Goal: Transaction & Acquisition: Purchase product/service

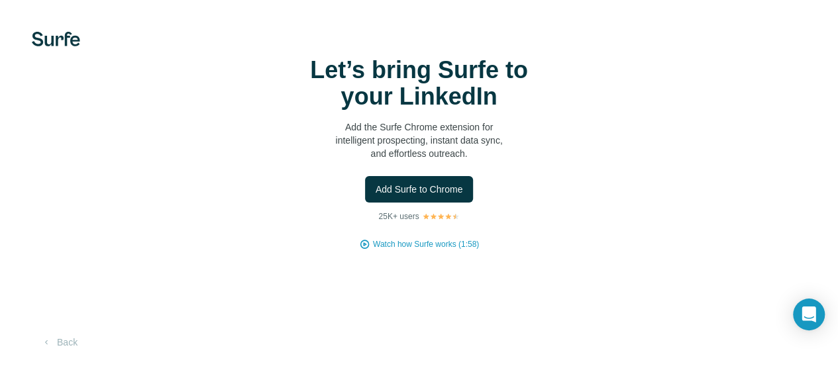
scroll to position [79, 0]
click at [365, 176] on button "Add Surfe to Chrome" at bounding box center [419, 189] width 109 height 26
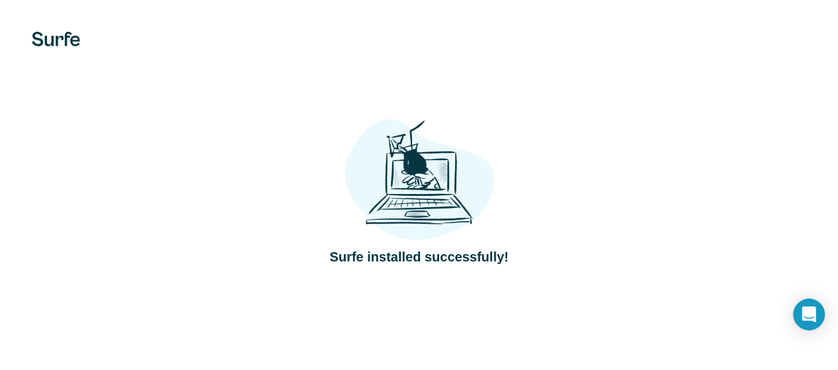
scroll to position [81, 0]
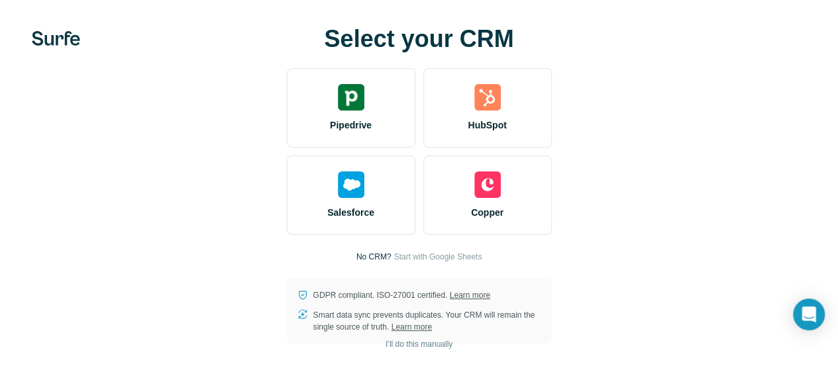
click at [287, 192] on div "Salesforce Copper" at bounding box center [419, 195] width 265 height 79
click at [287, 279] on div "GDPR compliant. ISO-27001 certified. Learn more Smart data sync prevents duplic…" at bounding box center [419, 311] width 265 height 65
click at [376, 336] on button "I’ll do this manually" at bounding box center [418, 344] width 85 height 20
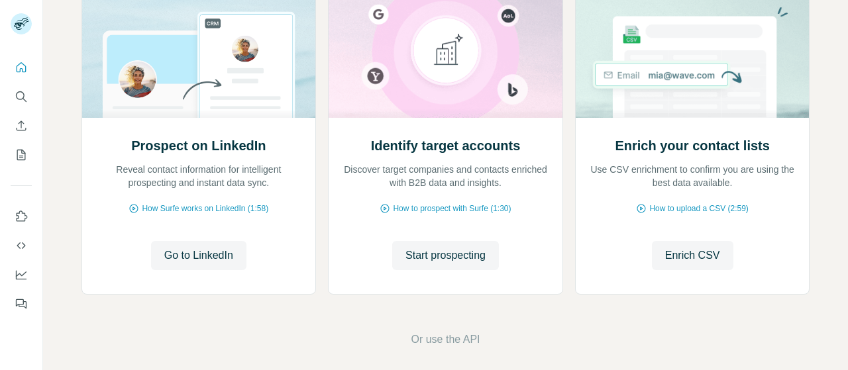
scroll to position [187, 0]
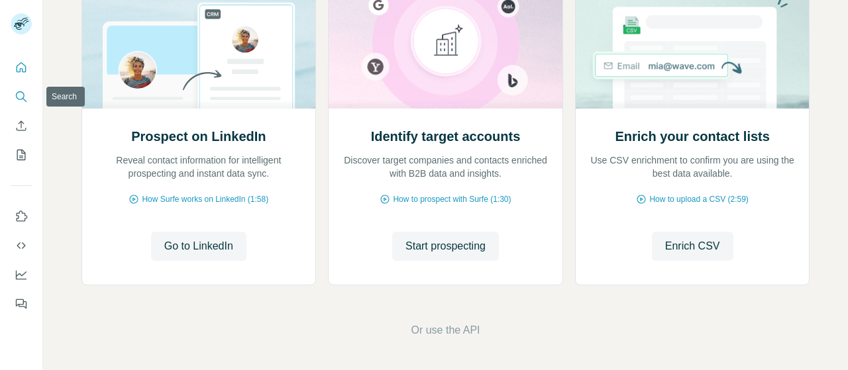
click at [23, 95] on icon "Search" at bounding box center [21, 96] width 13 height 13
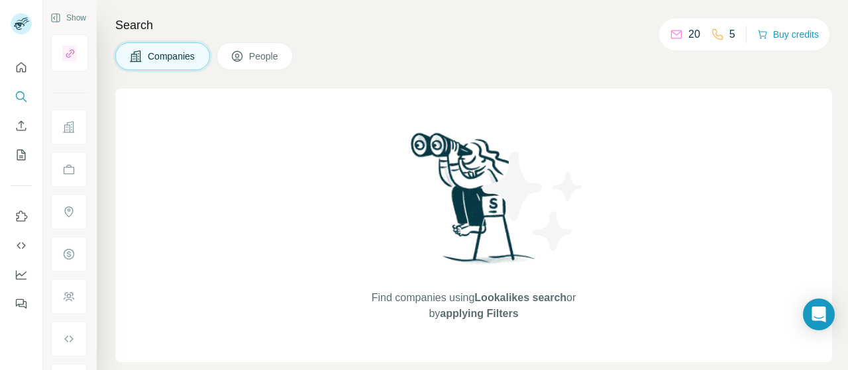
click at [255, 48] on button "People" at bounding box center [255, 56] width 77 height 28
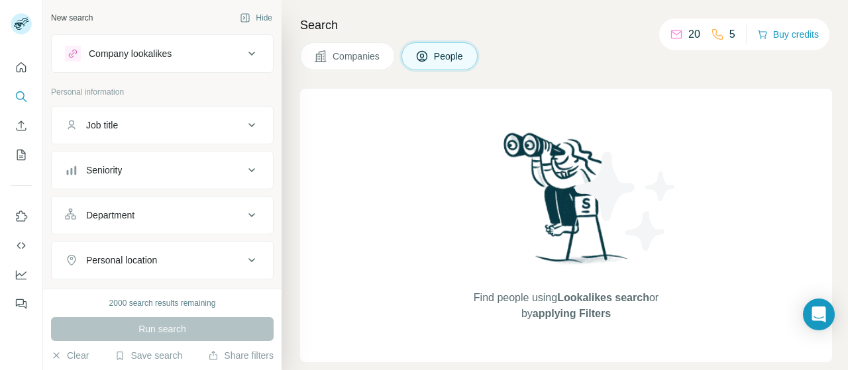
click at [244, 262] on icon at bounding box center [252, 260] width 16 height 16
click at [248, 258] on icon at bounding box center [251, 260] width 7 height 4
click at [244, 258] on icon at bounding box center [252, 260] width 16 height 16
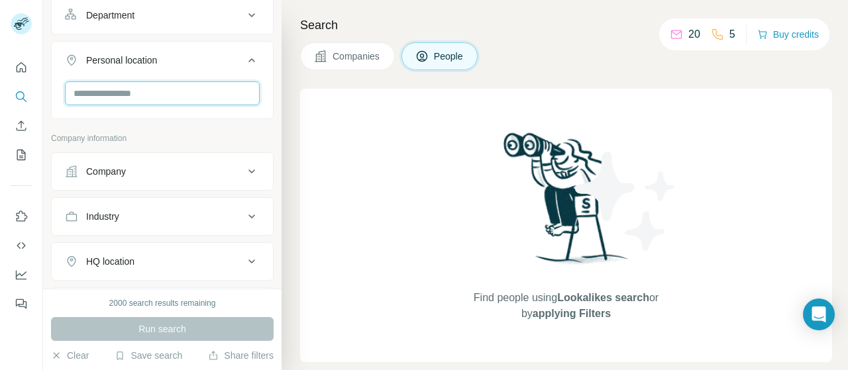
click at [191, 84] on input "text" at bounding box center [162, 93] width 195 height 24
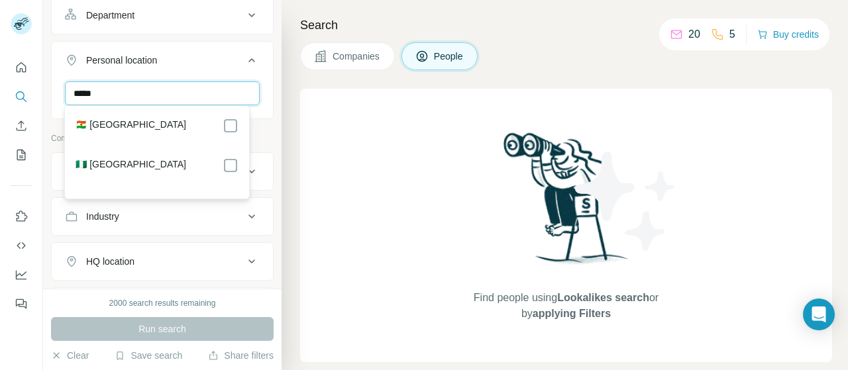
type input "*****"
click at [188, 155] on div "🇳🇪 [GEOGRAPHIC_DATA] 🇳🇬 [GEOGRAPHIC_DATA]" at bounding box center [157, 152] width 178 height 87
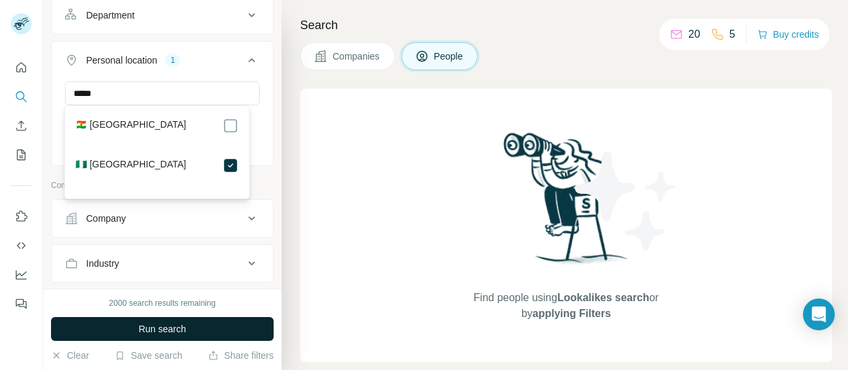
click at [205, 327] on button "Run search" at bounding box center [162, 329] width 223 height 24
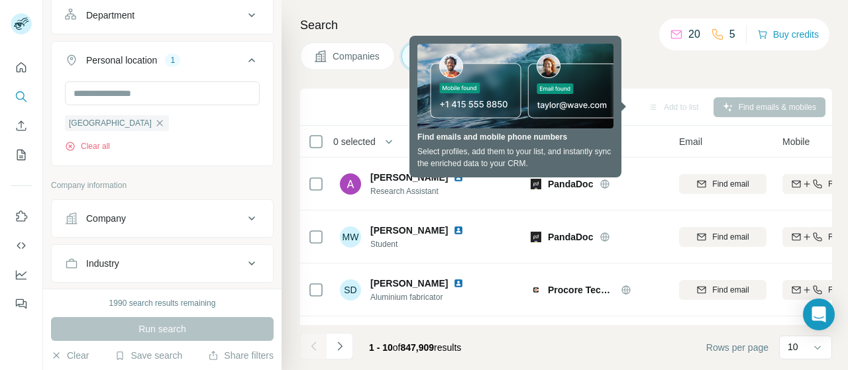
click at [786, 144] on span "Mobile" at bounding box center [795, 141] width 27 height 13
drag, startPoint x: 801, startPoint y: 130, endPoint x: 800, endPoint y: 142, distance: 12.7
click at [800, 142] on th "Mobile" at bounding box center [825, 142] width 103 height 32
click at [800, 142] on span "Mobile" at bounding box center [795, 141] width 27 height 13
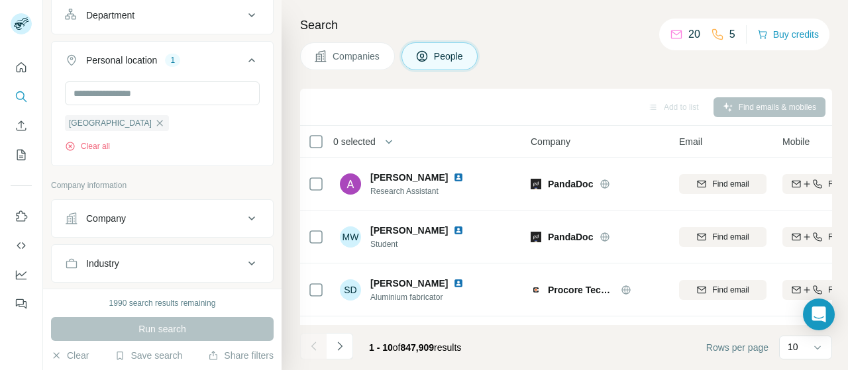
click at [805, 138] on span "Mobile" at bounding box center [795, 141] width 27 height 13
click at [429, 51] on icon at bounding box center [421, 56] width 13 height 13
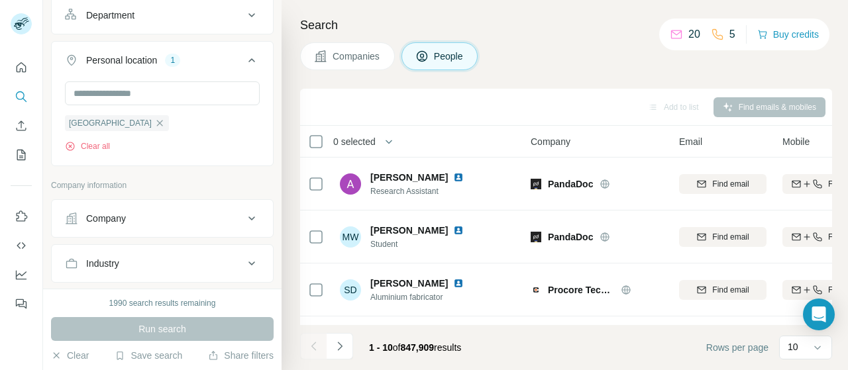
click at [429, 51] on icon at bounding box center [421, 56] width 13 height 13
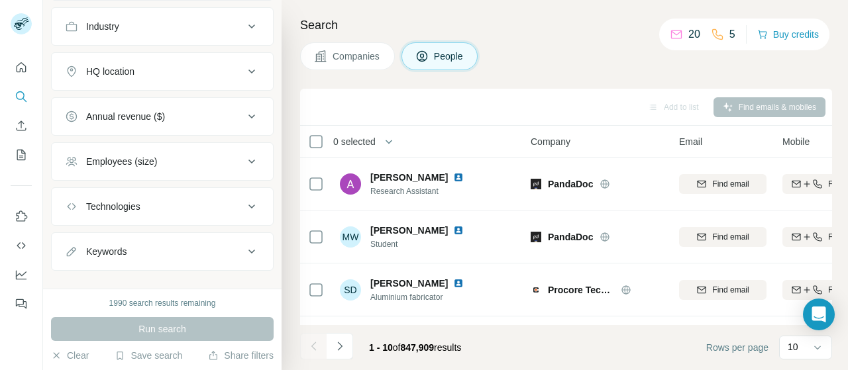
scroll to position [450, 0]
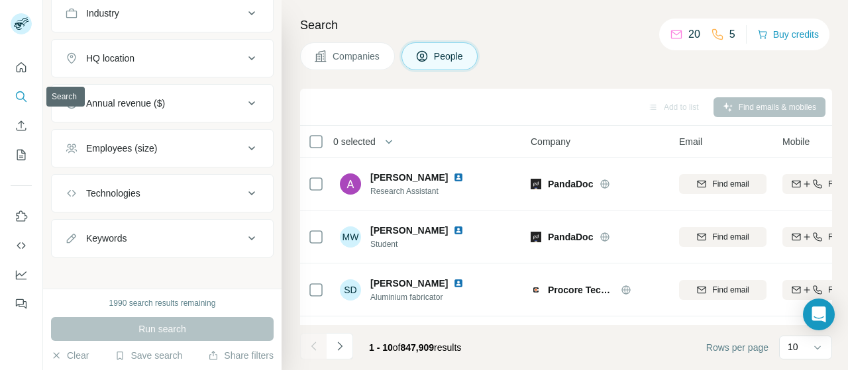
click at [17, 99] on icon "Search" at bounding box center [21, 96] width 13 height 13
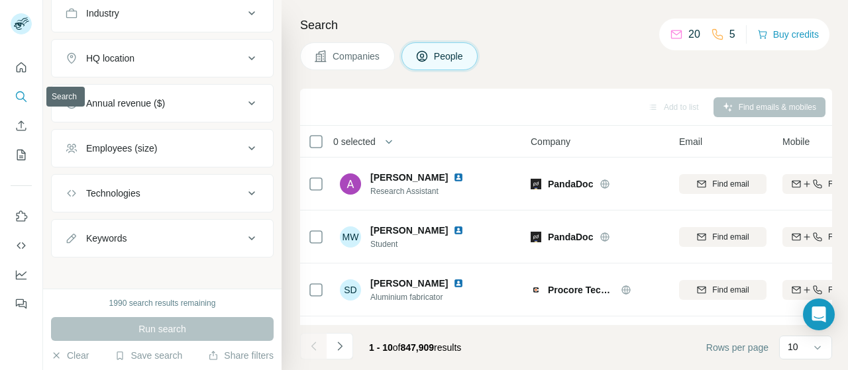
click at [17, 99] on icon "Search" at bounding box center [21, 96] width 13 height 13
click at [425, 62] on icon at bounding box center [421, 56] width 13 height 13
click at [425, 60] on icon at bounding box center [421, 56] width 13 height 13
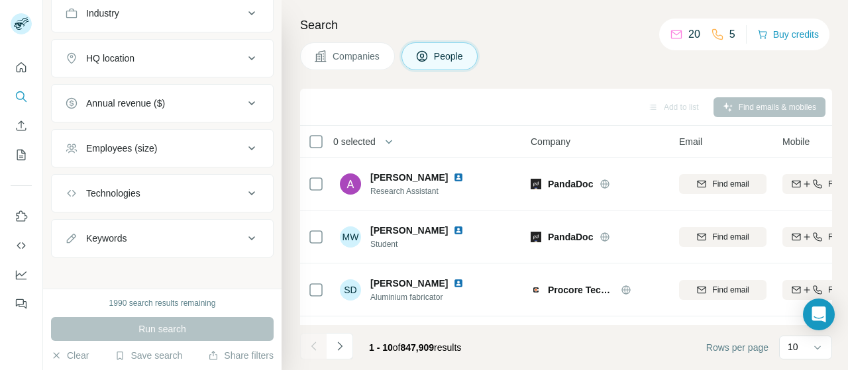
click at [425, 60] on icon at bounding box center [421, 56] width 13 height 13
drag, startPoint x: 425, startPoint y: 60, endPoint x: 434, endPoint y: 75, distance: 18.2
click at [434, 75] on div "Search Companies People Add to list Find emails & mobiles 0 selected People Com…" at bounding box center [564, 185] width 566 height 370
click at [444, 56] on span "People" at bounding box center [449, 56] width 30 height 13
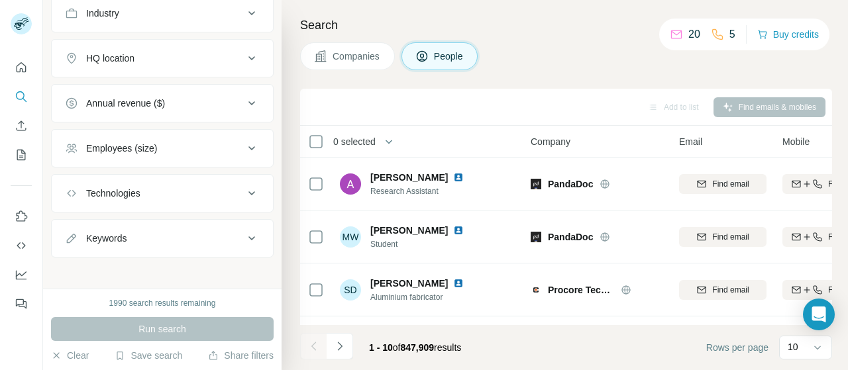
click at [444, 56] on span "People" at bounding box center [449, 56] width 30 height 13
drag, startPoint x: 444, startPoint y: 56, endPoint x: 572, endPoint y: 50, distance: 128.0
click at [572, 50] on div "Companies People" at bounding box center [566, 56] width 532 height 28
click at [546, 140] on span "Company" at bounding box center [551, 141] width 40 height 13
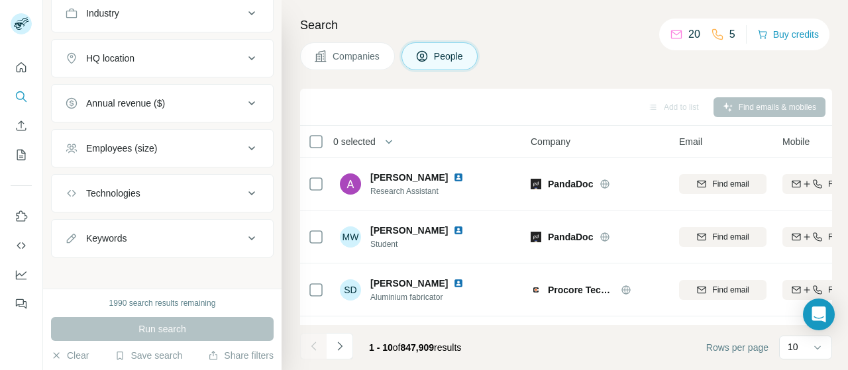
click at [456, 51] on span "People" at bounding box center [449, 56] width 30 height 13
click at [713, 32] on icon at bounding box center [717, 34] width 13 height 13
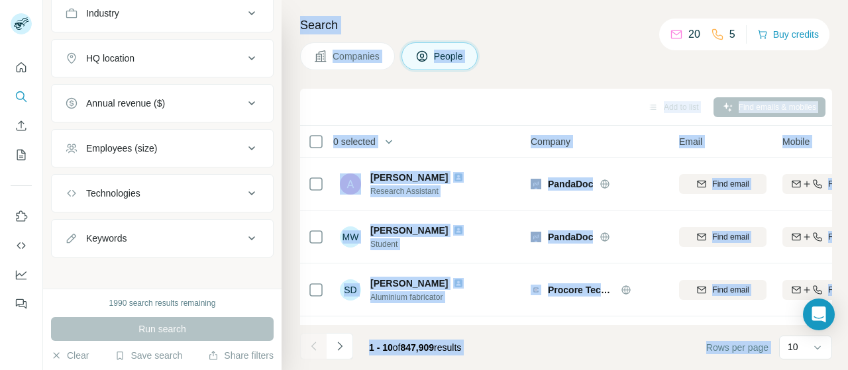
drag, startPoint x: 713, startPoint y: 32, endPoint x: 514, endPoint y: 36, distance: 199.4
click at [514, 36] on div "New search Hide Company lookalikes Personal information Job title Seniority Dep…" at bounding box center [445, 185] width 805 height 370
click at [513, 12] on div "Search Companies People Add to list Find emails & mobiles 0 selected People Com…" at bounding box center [564, 185] width 566 height 370
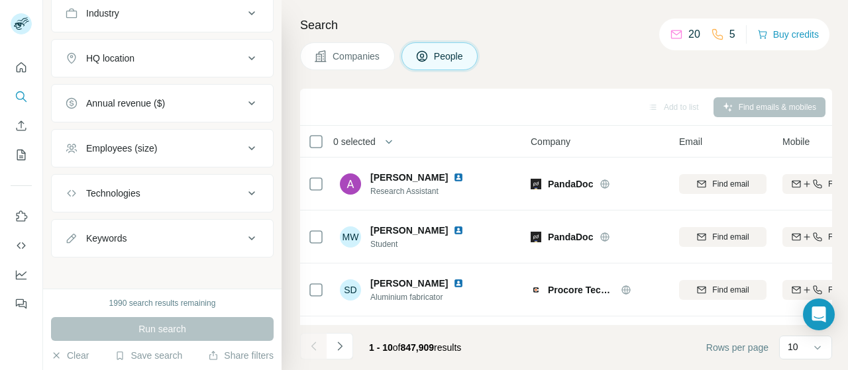
click at [419, 53] on icon at bounding box center [422, 56] width 11 height 11
click at [362, 55] on span "Companies" at bounding box center [356, 56] width 48 height 13
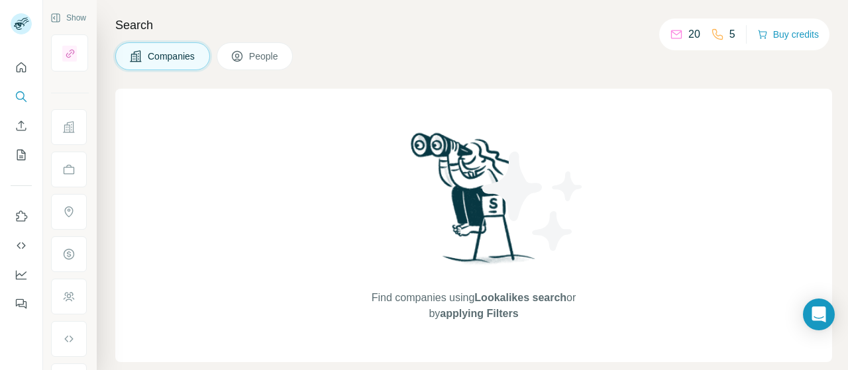
click at [240, 50] on icon at bounding box center [236, 56] width 13 height 13
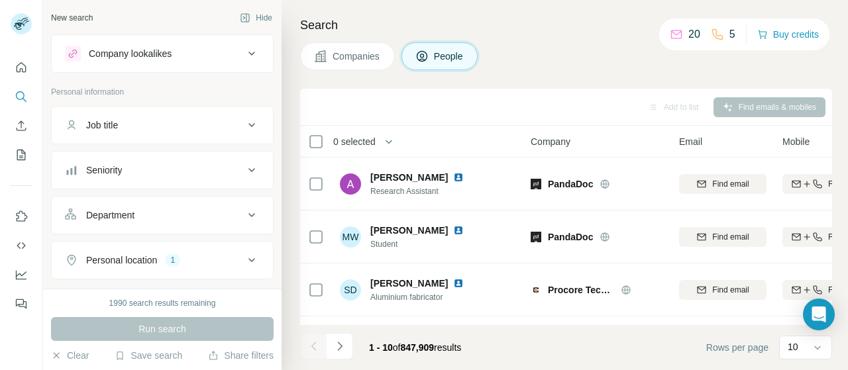
click at [244, 50] on icon at bounding box center [252, 54] width 16 height 16
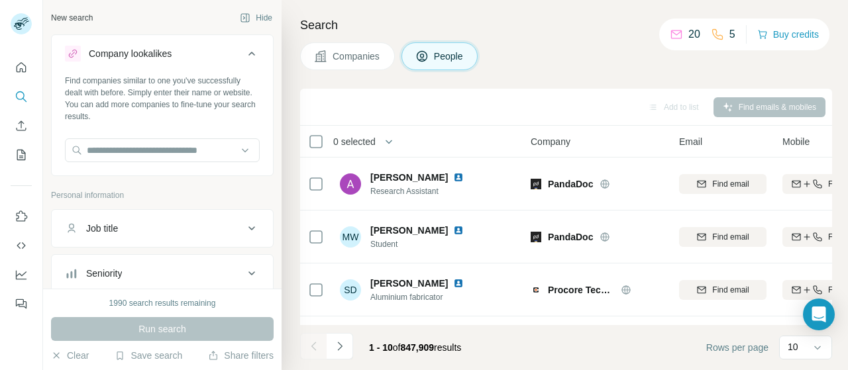
click at [244, 50] on icon at bounding box center [252, 54] width 16 height 16
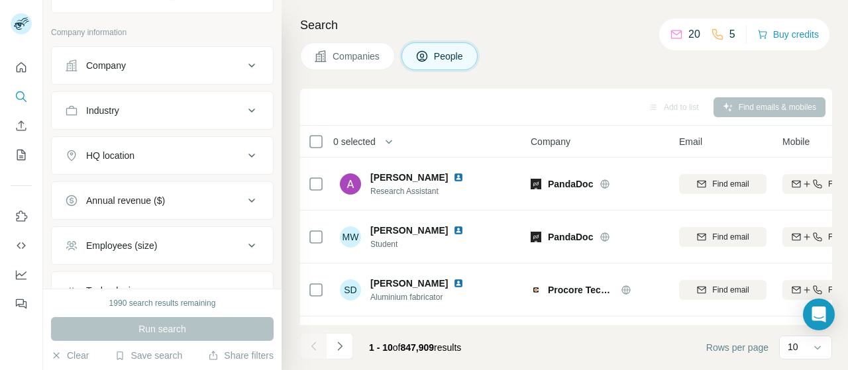
scroll to position [266, 0]
click at [17, 68] on icon "Quick start" at bounding box center [22, 67] width 10 height 10
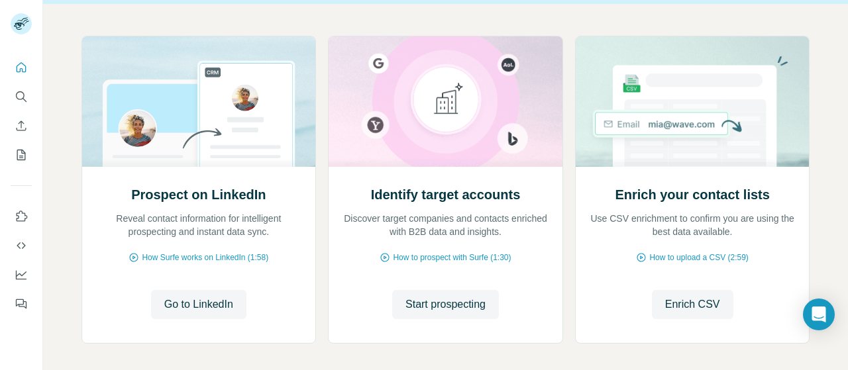
scroll to position [187, 0]
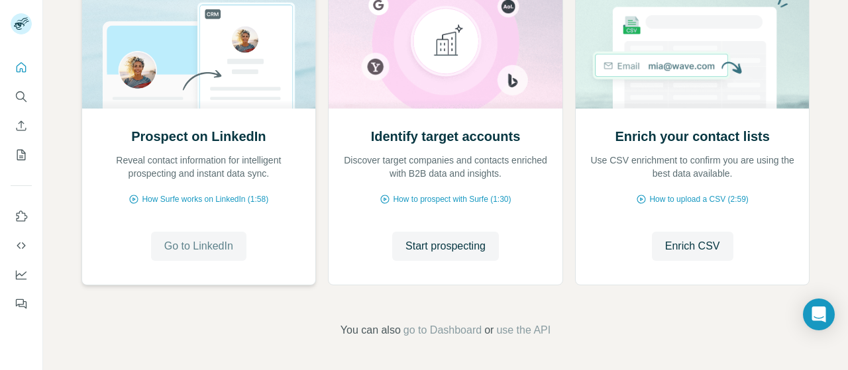
click at [188, 244] on span "Go to LinkedIn" at bounding box center [198, 246] width 69 height 16
click at [819, 309] on icon "Open Intercom Messenger" at bounding box center [818, 314] width 15 height 17
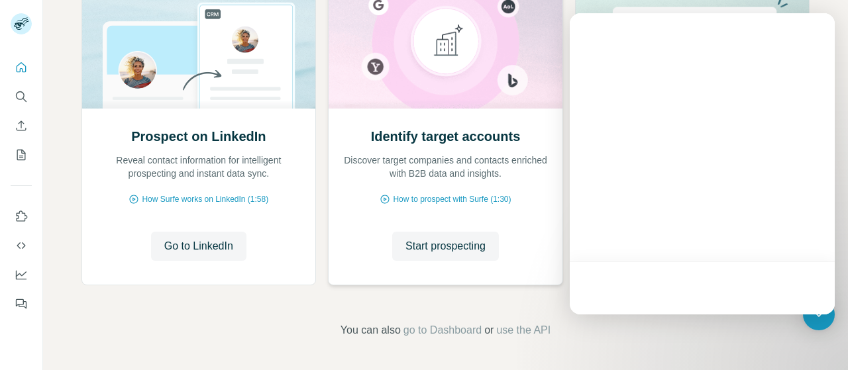
click at [556, 89] on img at bounding box center [445, 43] width 235 height 130
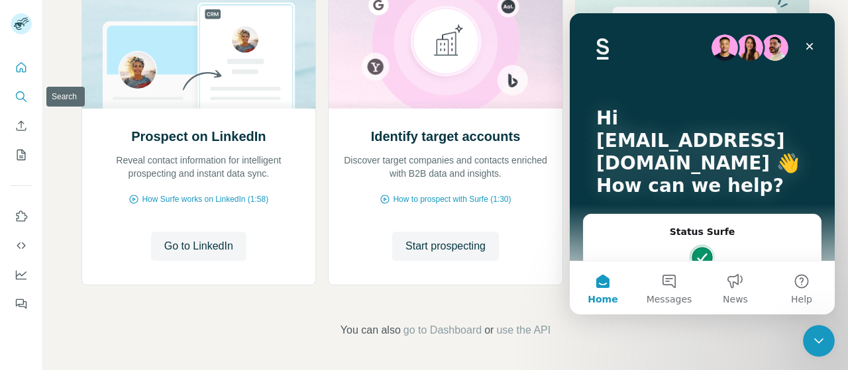
scroll to position [0, 0]
click at [17, 93] on icon "Search" at bounding box center [20, 95] width 9 height 9
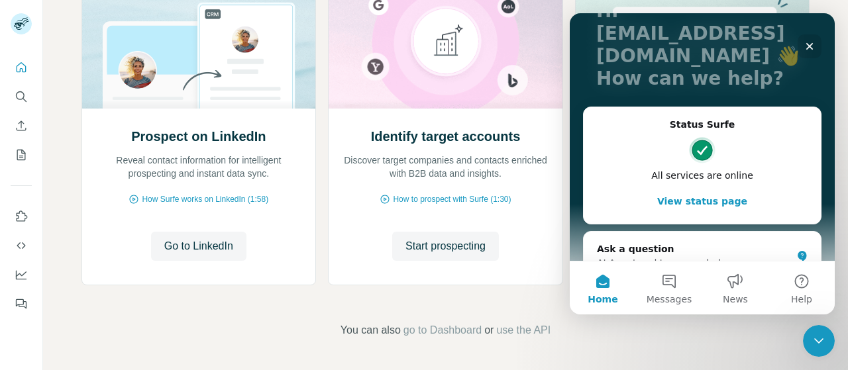
scroll to position [134, 0]
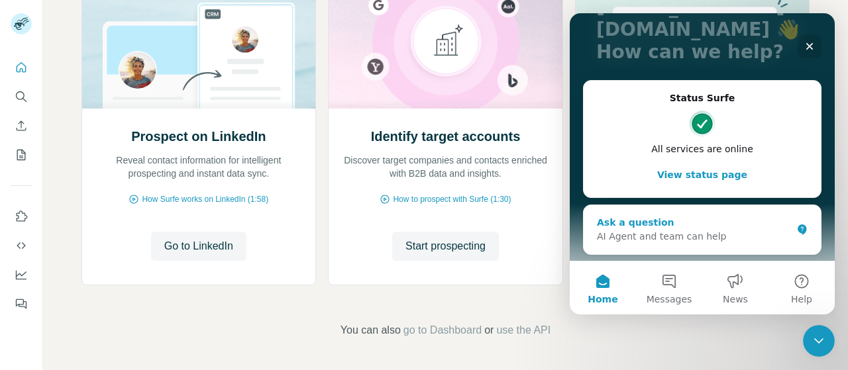
click at [670, 212] on div "Ask a question AI Agent and team can help" at bounding box center [702, 229] width 237 height 49
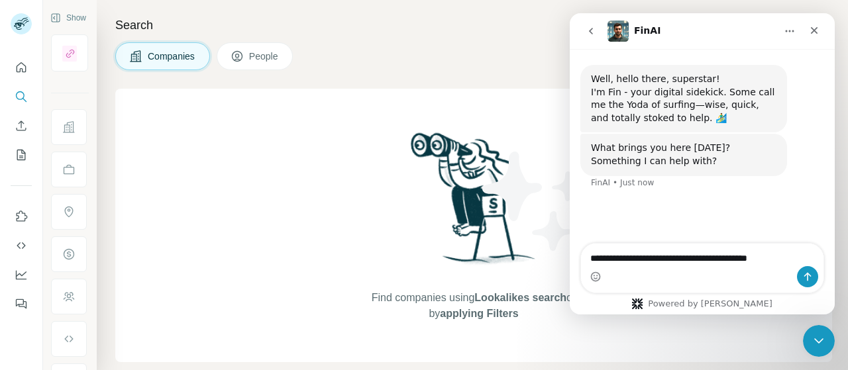
type textarea "**********"
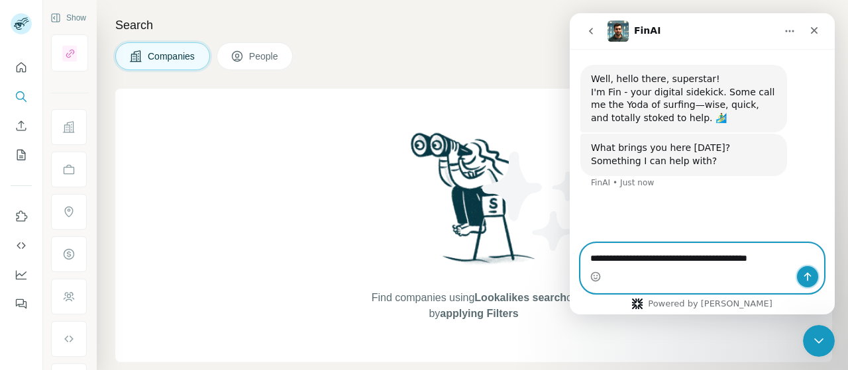
click at [813, 280] on button "Send a message…" at bounding box center [807, 276] width 21 height 21
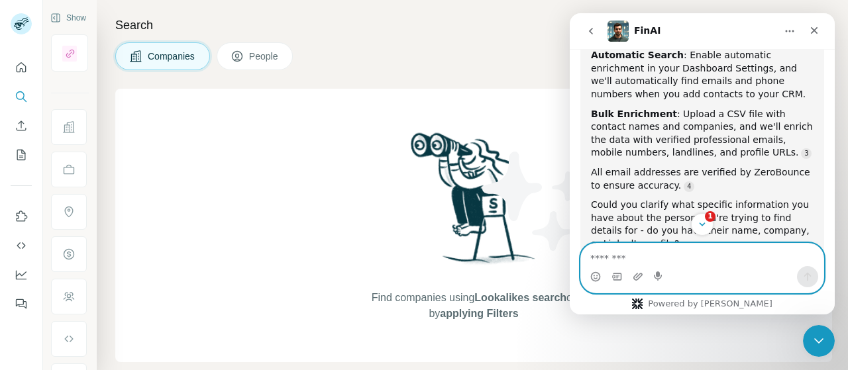
scroll to position [389, 0]
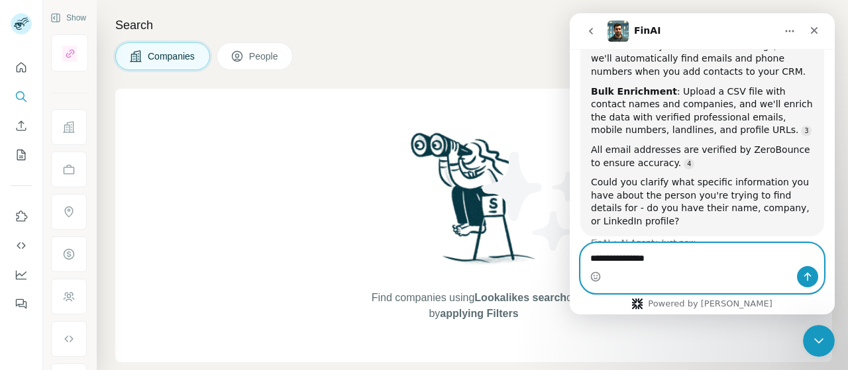
type textarea "**********"
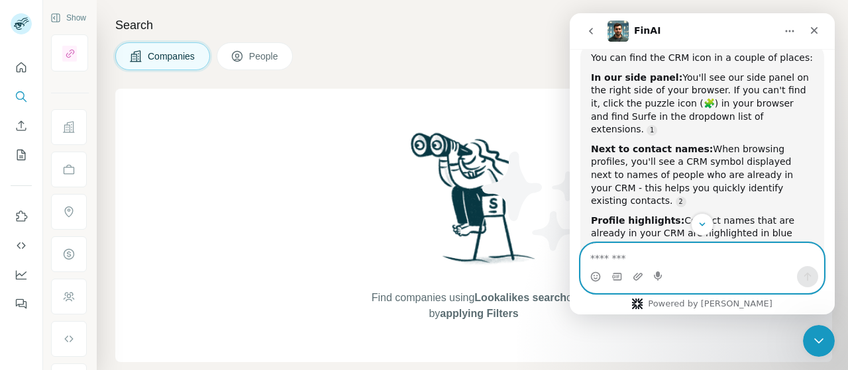
scroll to position [629, 0]
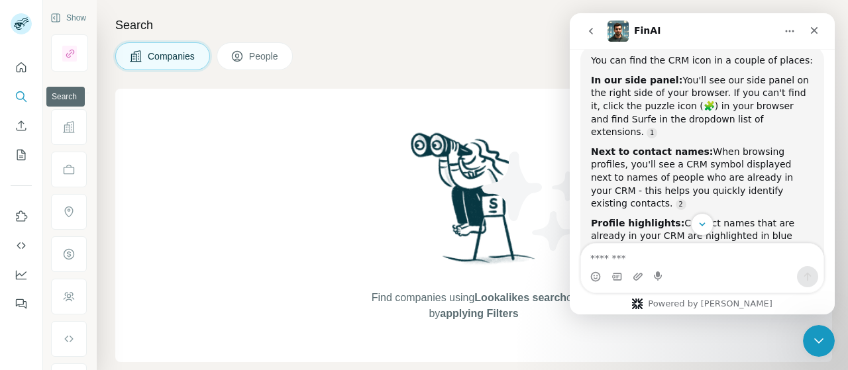
click at [23, 105] on button "Search" at bounding box center [21, 97] width 21 height 24
click at [230, 50] on button "People" at bounding box center [255, 56] width 77 height 28
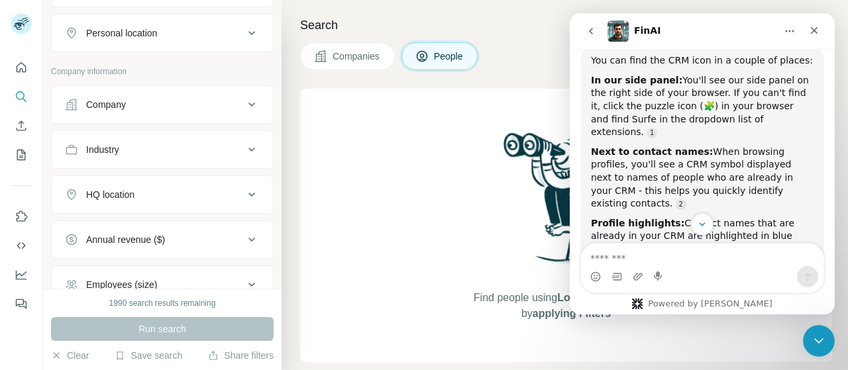
scroll to position [216, 0]
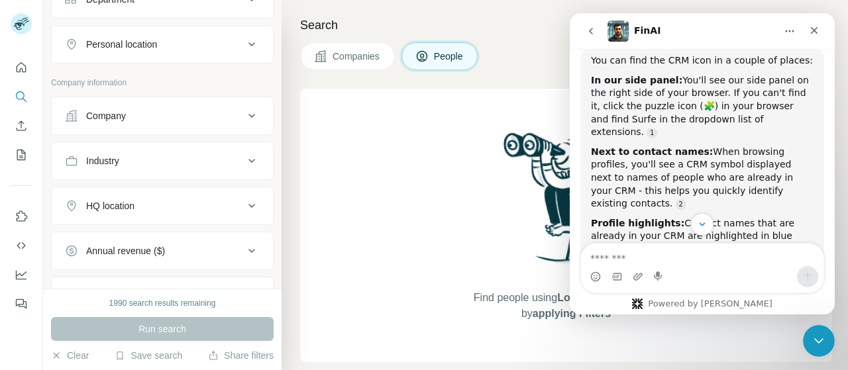
click at [187, 201] on div "HQ location" at bounding box center [154, 205] width 179 height 13
click at [174, 231] on input "text" at bounding box center [162, 239] width 195 height 24
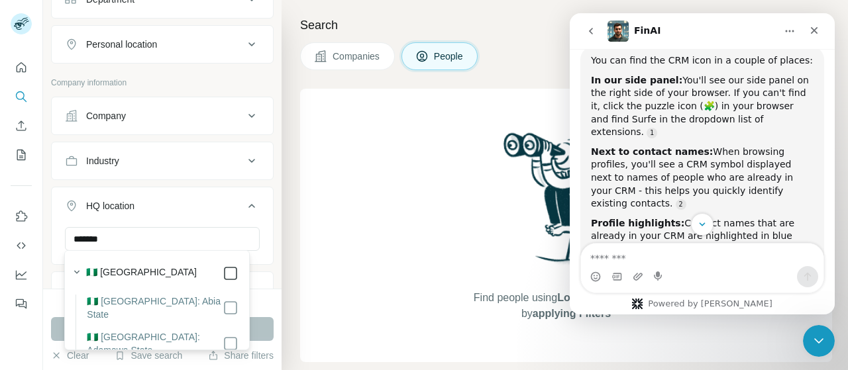
click at [223, 270] on icon at bounding box center [231, 274] width 16 height 16
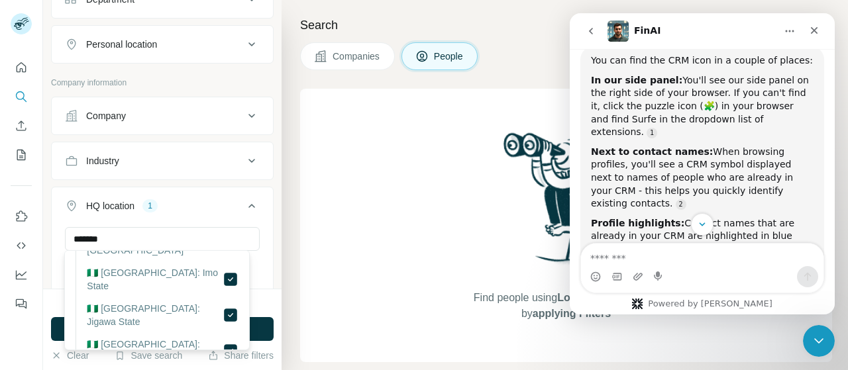
scroll to position [605, 0]
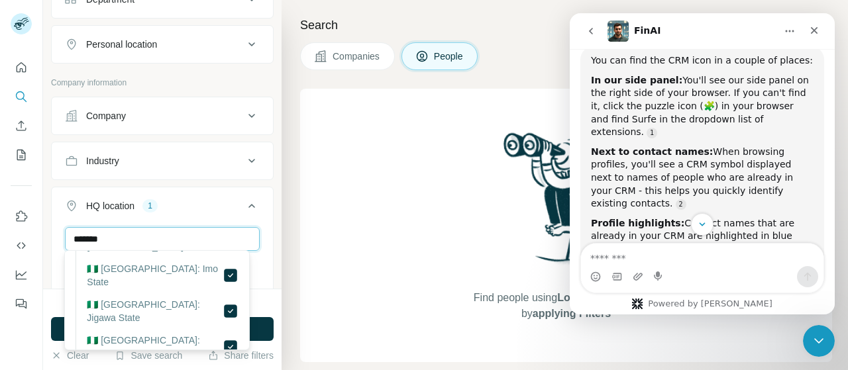
click at [164, 239] on input "*******" at bounding box center [162, 239] width 195 height 24
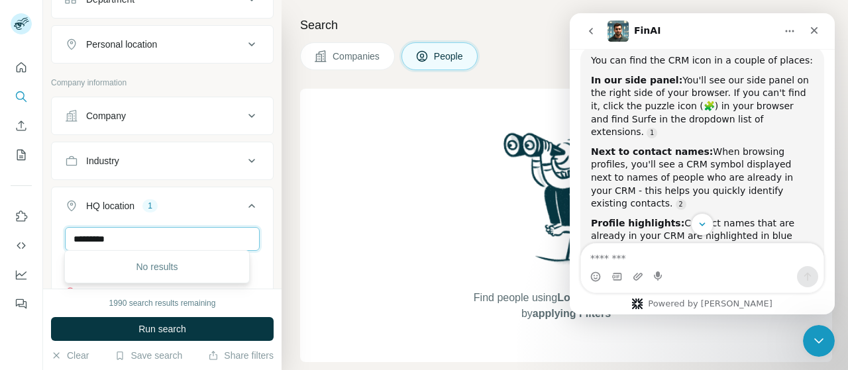
scroll to position [0, 0]
click at [153, 262] on div "No results" at bounding box center [157, 267] width 178 height 26
click at [187, 236] on input "**********" at bounding box center [162, 239] width 195 height 24
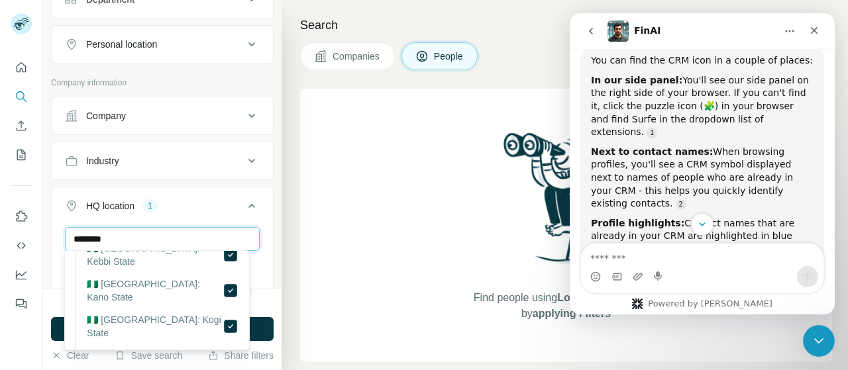
scroll to position [733, 0]
type input "*******"
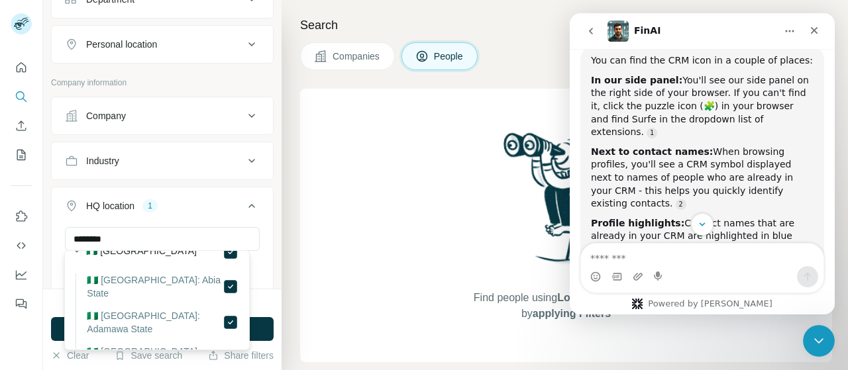
scroll to position [0, 0]
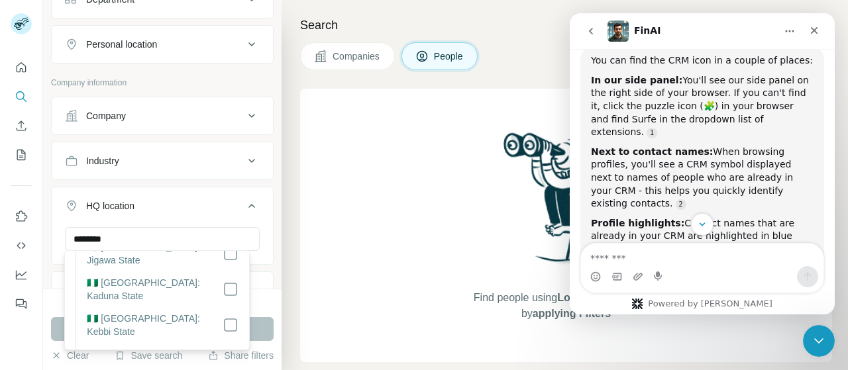
scroll to position [703, 0]
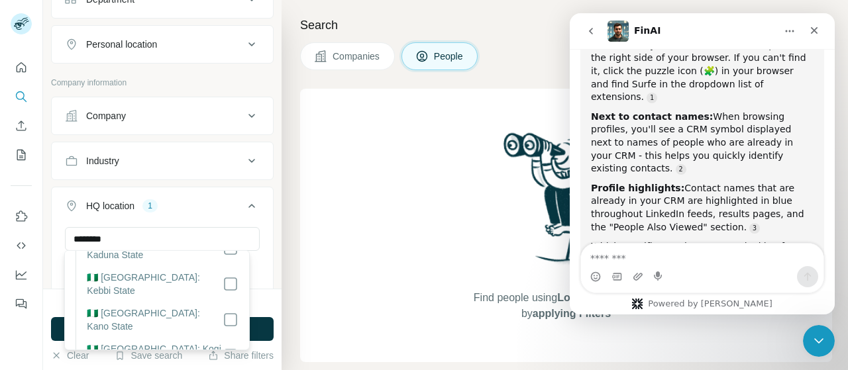
scroll to position [689, 0]
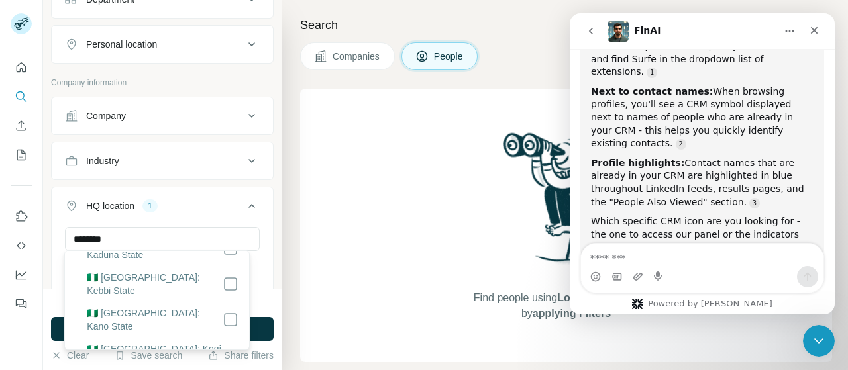
click at [244, 201] on icon at bounding box center [252, 206] width 16 height 16
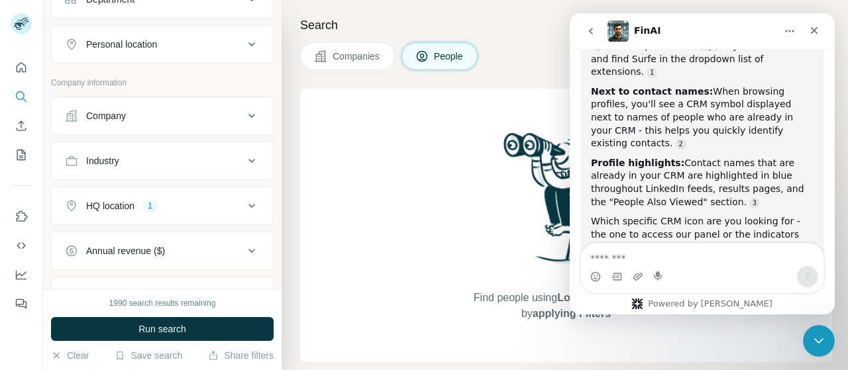
click at [244, 199] on icon at bounding box center [252, 206] width 16 height 16
drag, startPoint x: 236, startPoint y: 199, endPoint x: 227, endPoint y: 128, distance: 70.8
click at [227, 128] on ul "Company Industry HQ location 1 Osun State Clear all Annual revenue ($) Employee…" at bounding box center [162, 294] width 223 height 395
click at [240, 51] on button "Personal location" at bounding box center [162, 44] width 221 height 32
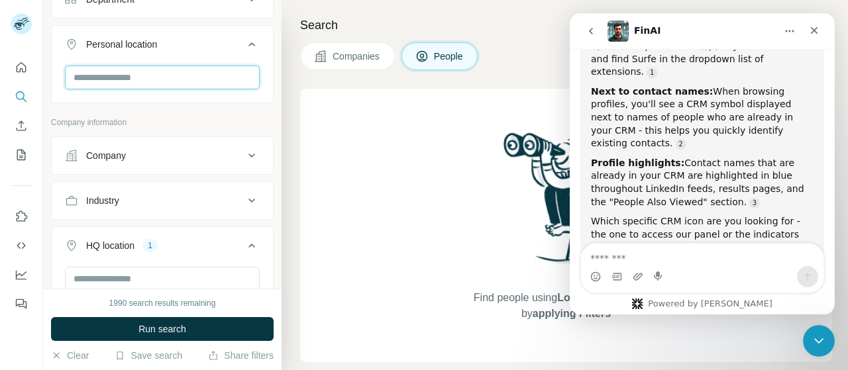
click at [150, 78] on input "text" at bounding box center [162, 78] width 195 height 24
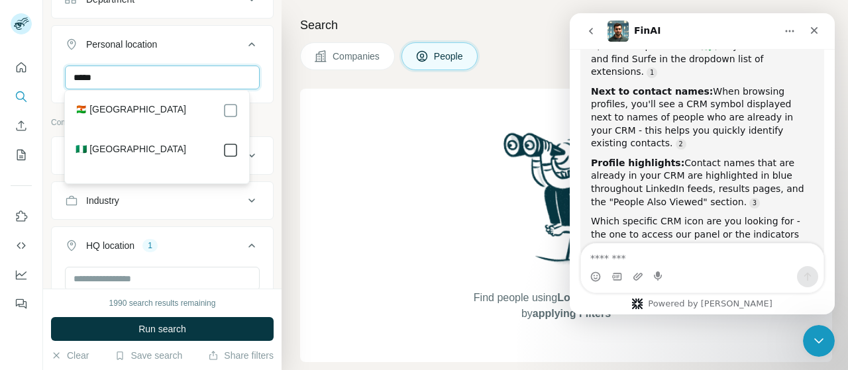
type input "*****"
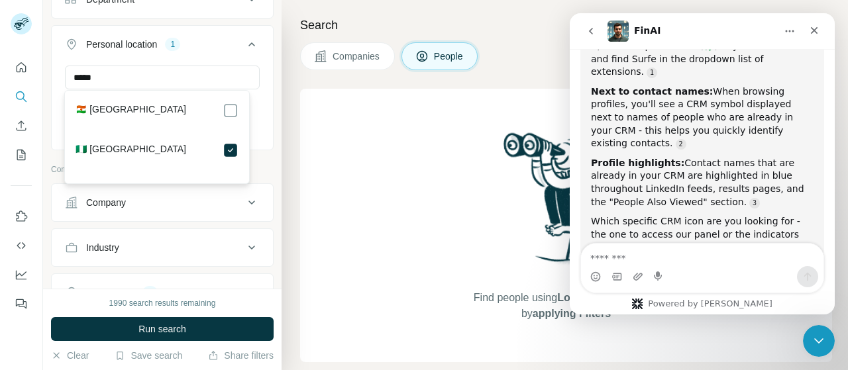
click at [244, 36] on icon at bounding box center [252, 44] width 16 height 16
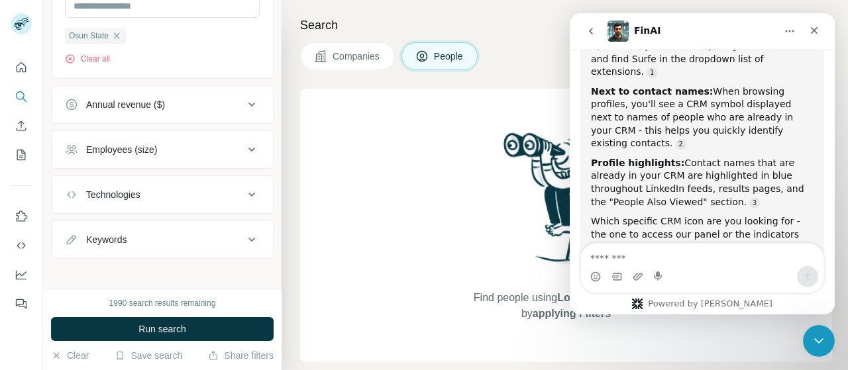
scroll to position [450, 0]
click at [148, 179] on button "Technologies" at bounding box center [162, 194] width 221 height 32
click at [148, 179] on button "Technologies" at bounding box center [162, 196] width 221 height 37
drag, startPoint x: 148, startPoint y: 179, endPoint x: 156, endPoint y: 226, distance: 47.6
click at [156, 226] on ul "Company Industry HQ location 1 Osun State Clear all Annual revenue ($) Employee…" at bounding box center [162, 59] width 223 height 395
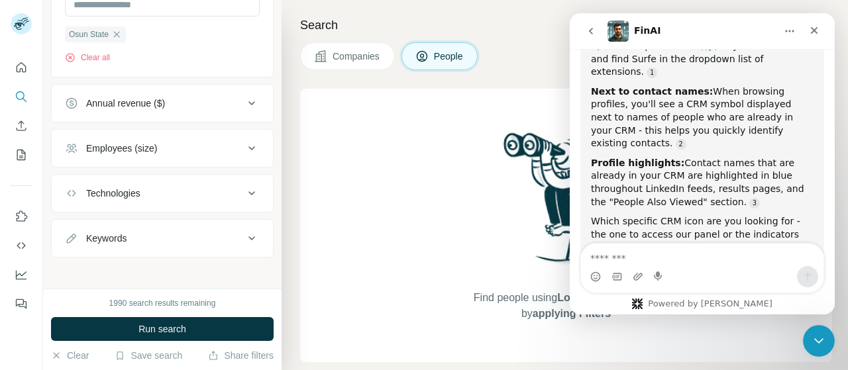
click at [156, 232] on div "Keywords" at bounding box center [154, 238] width 179 height 13
click at [293, 66] on div "Search Companies People Find people using Lookalikes search or by applying Filt…" at bounding box center [564, 185] width 566 height 370
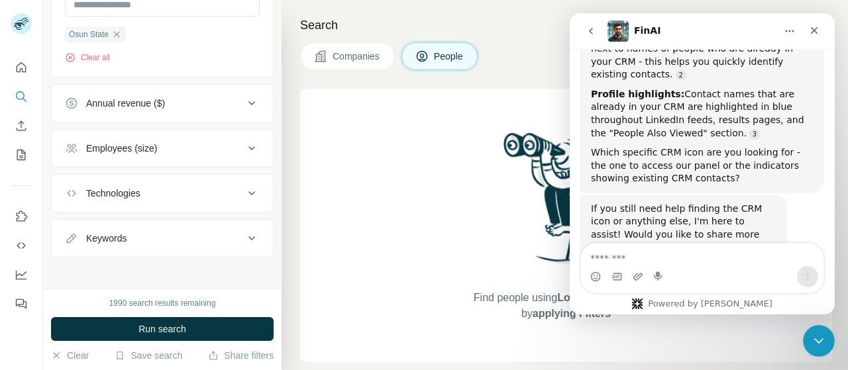
click at [158, 236] on div "Keywords" at bounding box center [154, 238] width 179 height 13
click at [154, 260] on input "text" at bounding box center [149, 272] width 168 height 24
type input "****"
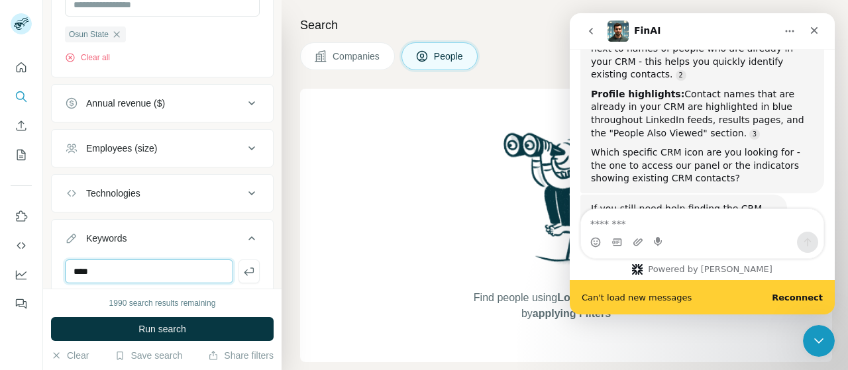
scroll to position [792, 0]
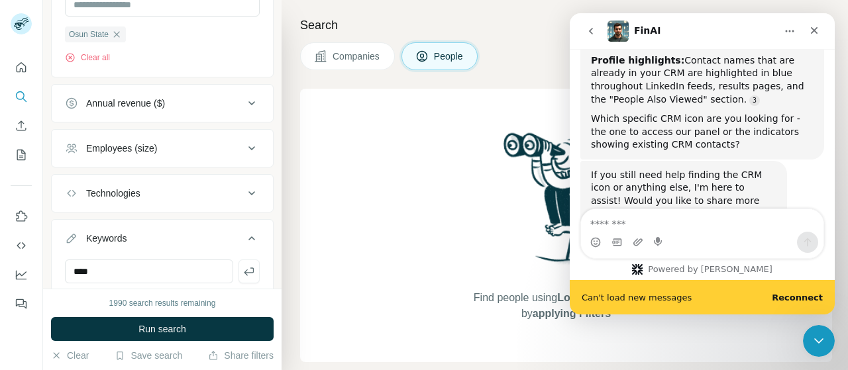
click at [244, 231] on icon at bounding box center [252, 238] width 16 height 16
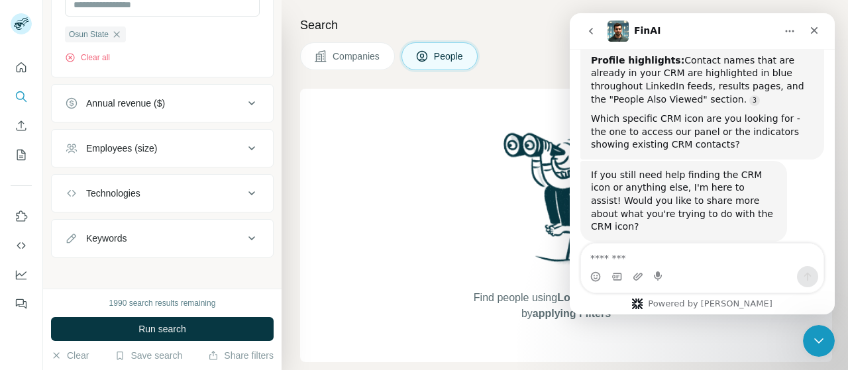
scroll to position [758, 0]
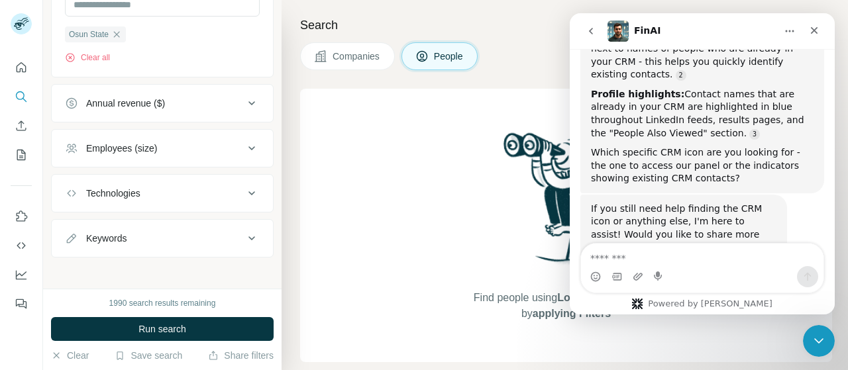
click at [203, 232] on div "Keywords" at bounding box center [154, 238] width 179 height 13
click at [157, 269] on input "text" at bounding box center [149, 272] width 168 height 24
type input "****"
click at [248, 236] on icon at bounding box center [251, 238] width 7 height 4
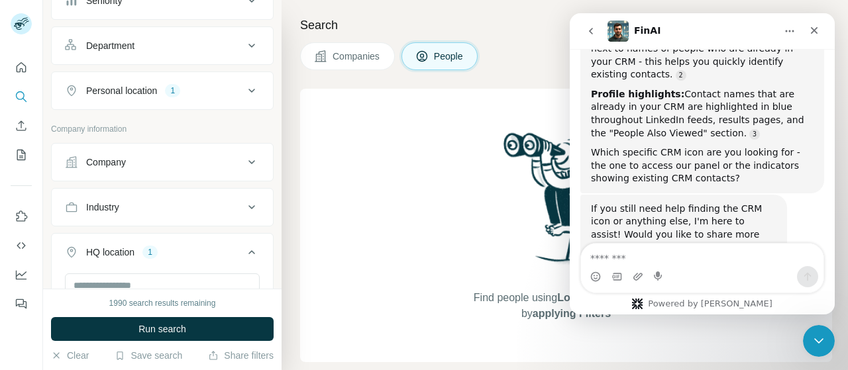
scroll to position [0, 0]
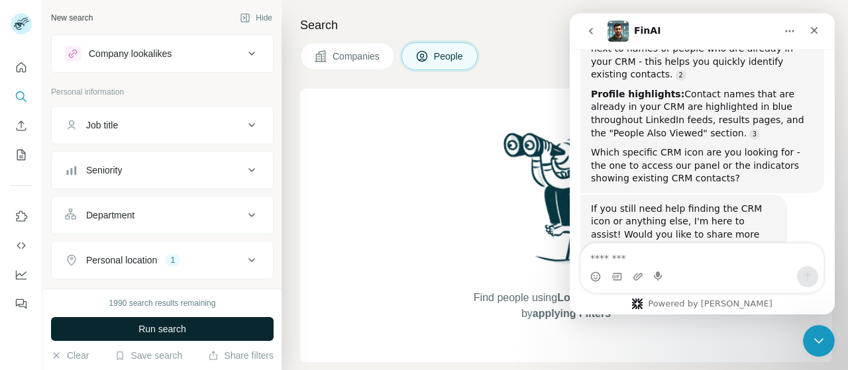
click at [185, 322] on button "Run search" at bounding box center [162, 329] width 223 height 24
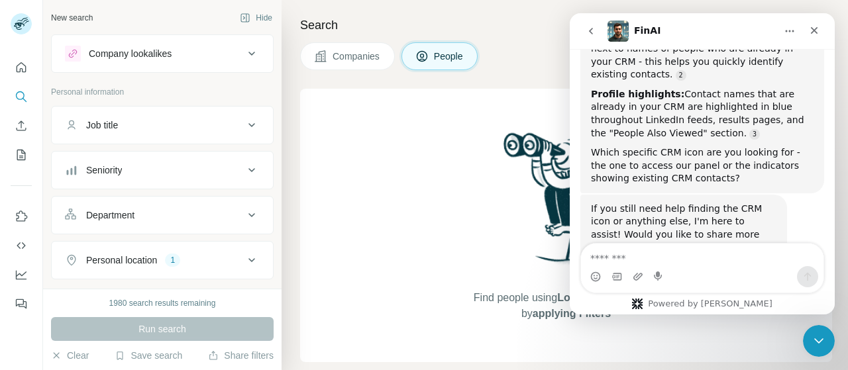
click at [593, 36] on icon "go back" at bounding box center [591, 31] width 11 height 11
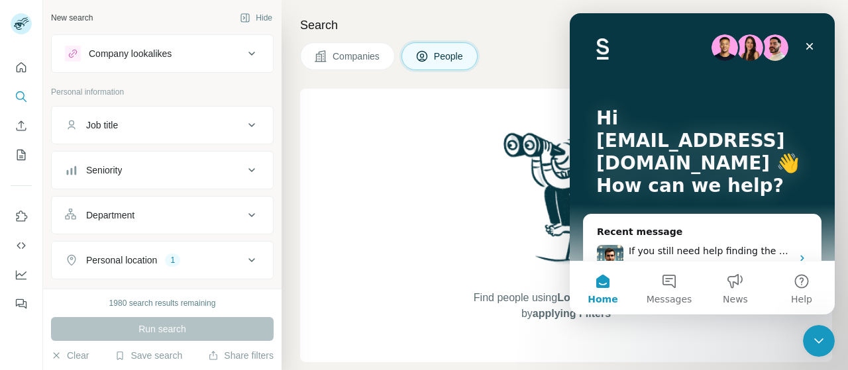
scroll to position [611, 0]
click at [811, 43] on icon "Close" at bounding box center [809, 46] width 11 height 11
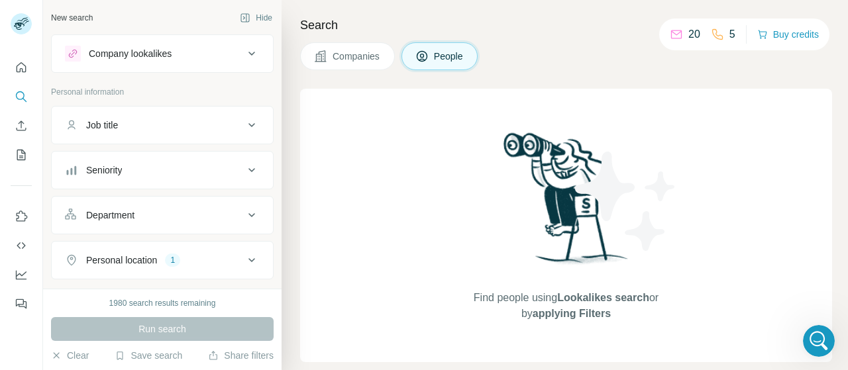
scroll to position [0, 0]
click at [729, 38] on p "5" at bounding box center [732, 34] width 6 height 16
click at [807, 327] on div "Open Intercom Messenger" at bounding box center [817, 339] width 44 height 44
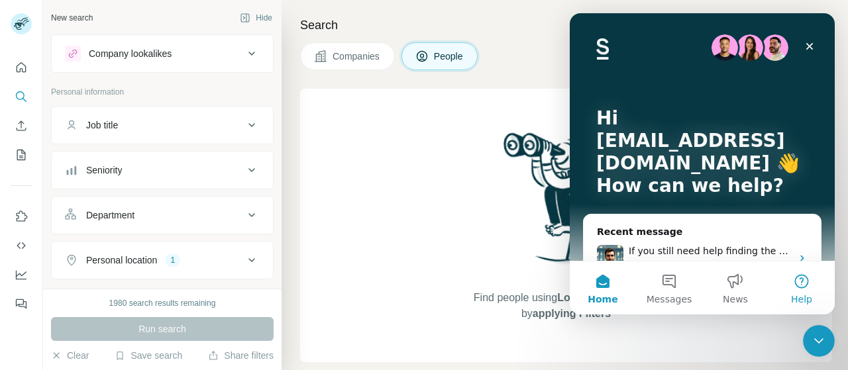
click at [813, 287] on button "Help" at bounding box center [801, 288] width 66 height 53
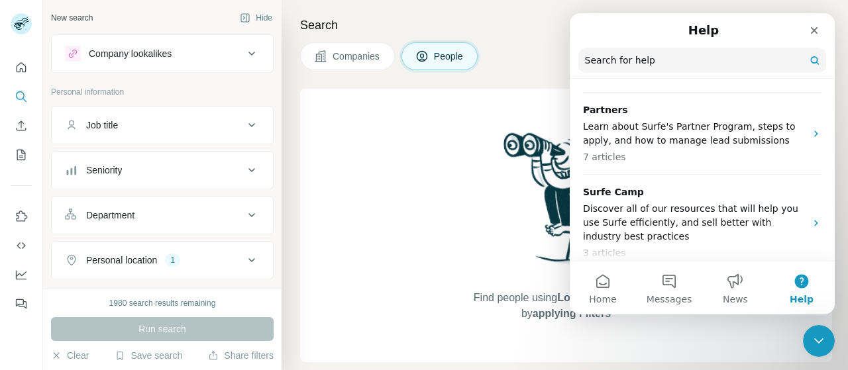
scroll to position [607, 0]
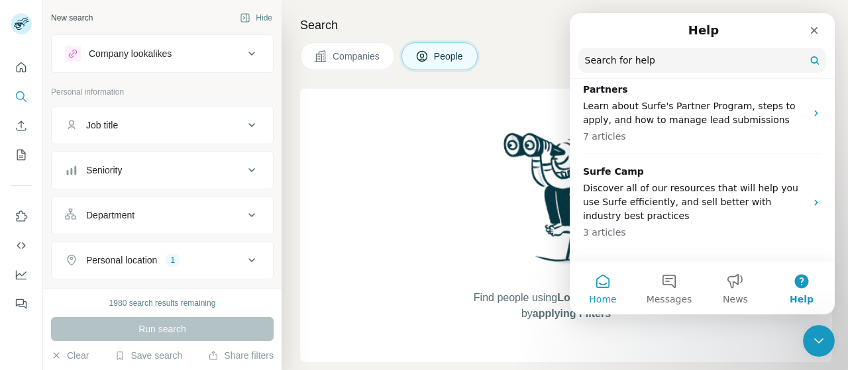
click at [615, 290] on button "Home" at bounding box center [603, 288] width 66 height 53
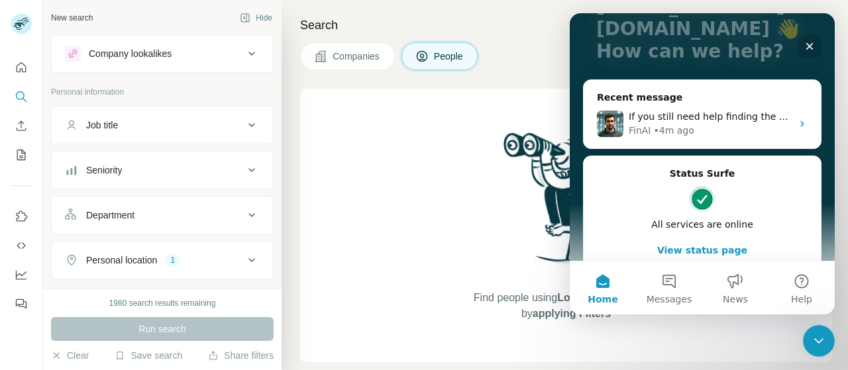
scroll to position [152, 0]
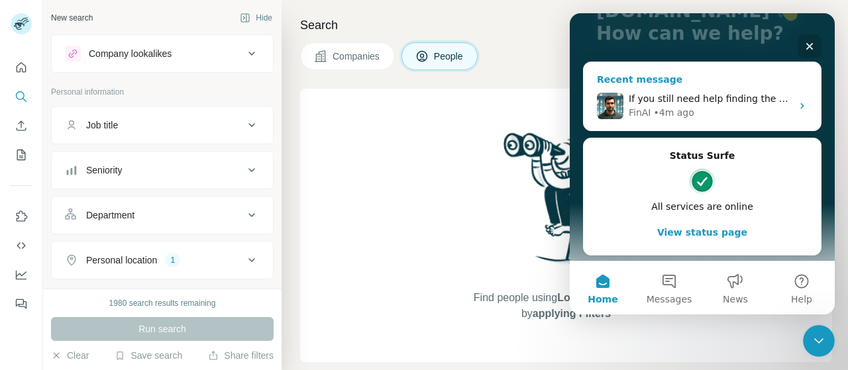
click at [703, 117] on div "FinAI • 4m ago" at bounding box center [710, 113] width 163 height 14
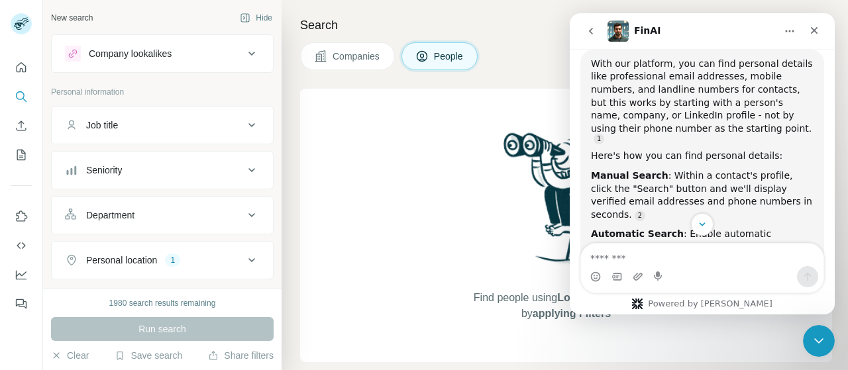
scroll to position [191, 0]
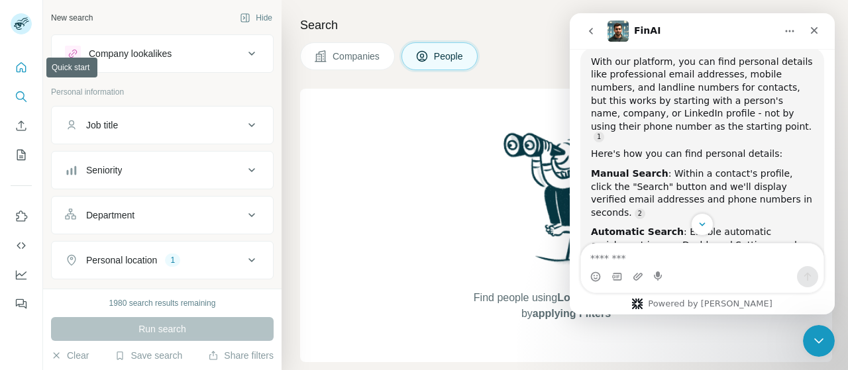
click at [16, 64] on icon "Quick start" at bounding box center [21, 67] width 13 height 13
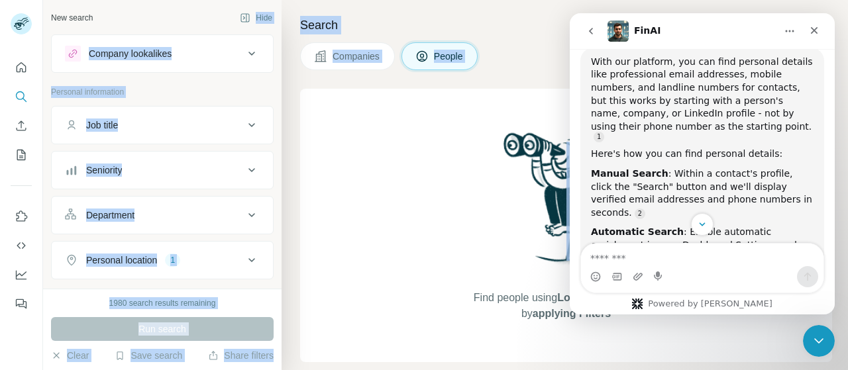
drag, startPoint x: 352, startPoint y: 91, endPoint x: 125, endPoint y: 6, distance: 242.5
click at [125, 6] on div "New search Hide Company lookalikes Personal information Job title Seniority Dep…" at bounding box center [445, 185] width 805 height 370
click at [125, 6] on div "New search Hide Company lookalikes Personal information Job title Seniority Dep…" at bounding box center [162, 144] width 238 height 289
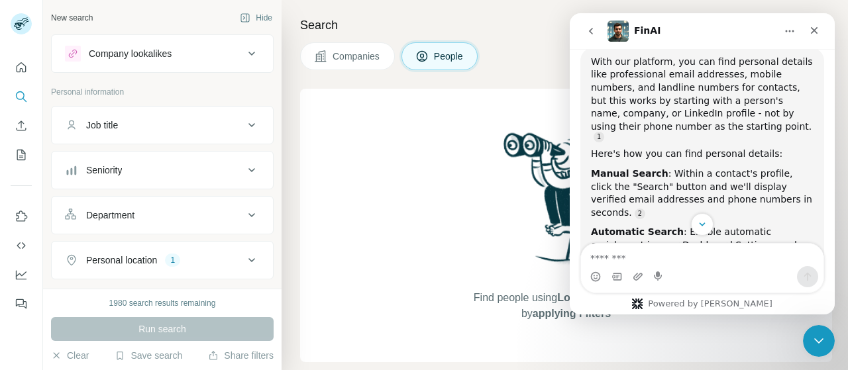
click at [125, 6] on div "New search Hide Company lookalikes Personal information Job title Seniority Dep…" at bounding box center [162, 144] width 238 height 289
drag, startPoint x: 125, startPoint y: 6, endPoint x: 89, endPoint y: 12, distance: 36.3
click at [89, 12] on div "New search Hide Company lookalikes Personal information Job title Seniority Dep…" at bounding box center [162, 144] width 238 height 289
click at [258, 20] on button "Hide" at bounding box center [255, 18] width 51 height 20
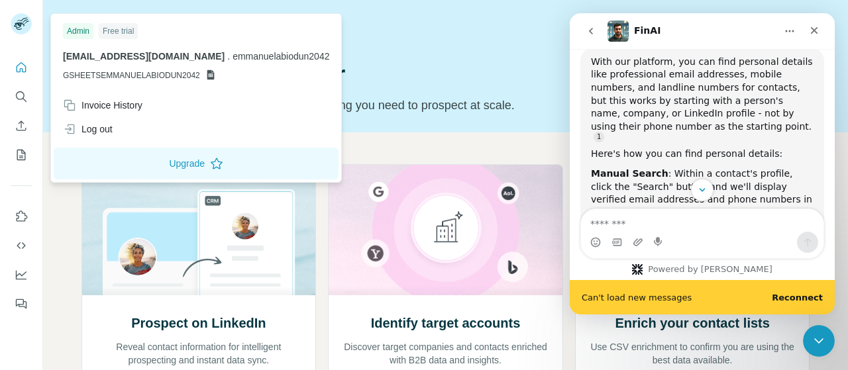
click at [25, 27] on rect at bounding box center [21, 23] width 21 height 21
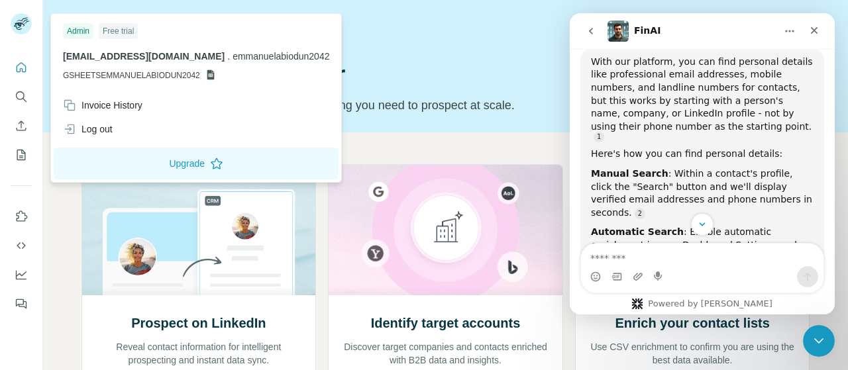
click at [299, 6] on div "Quick start Let’s prospect together Pick your starting point and we’ll provide …" at bounding box center [445, 66] width 805 height 132
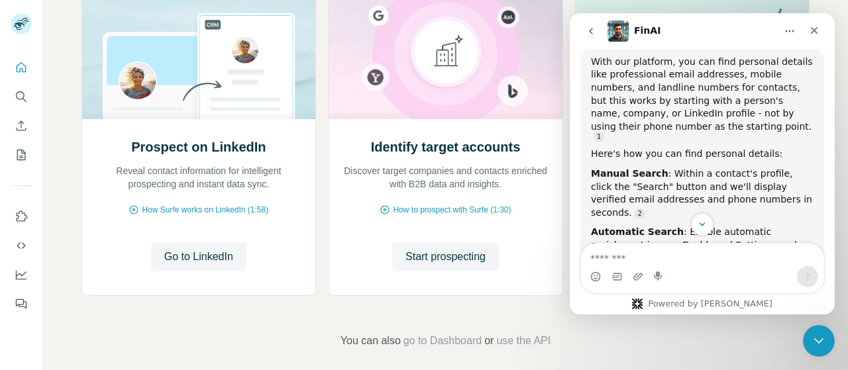
scroll to position [187, 0]
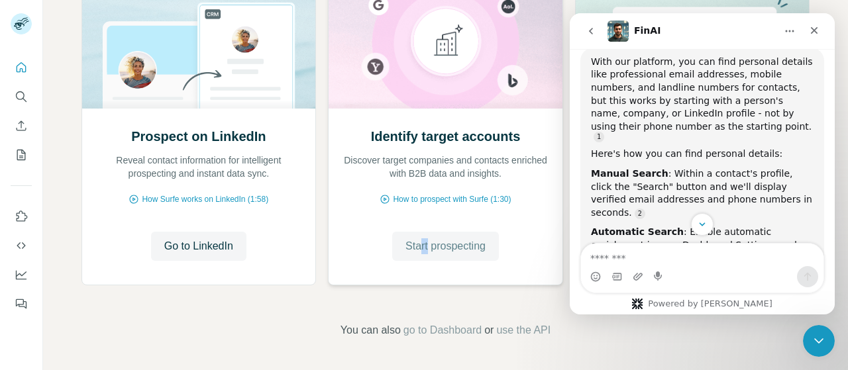
drag, startPoint x: 424, startPoint y: 263, endPoint x: 415, endPoint y: 242, distance: 23.1
click at [415, 242] on div "Identify target accounts Discover target companies and contacts enriched with B…" at bounding box center [446, 197] width 234 height 176
click at [415, 242] on span "Start prospecting" at bounding box center [445, 246] width 80 height 16
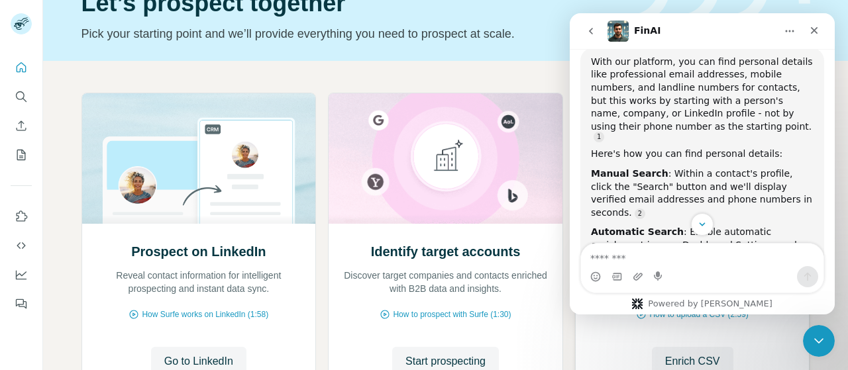
scroll to position [72, 0]
click at [671, 356] on span "Enrich CSV" at bounding box center [692, 361] width 55 height 16
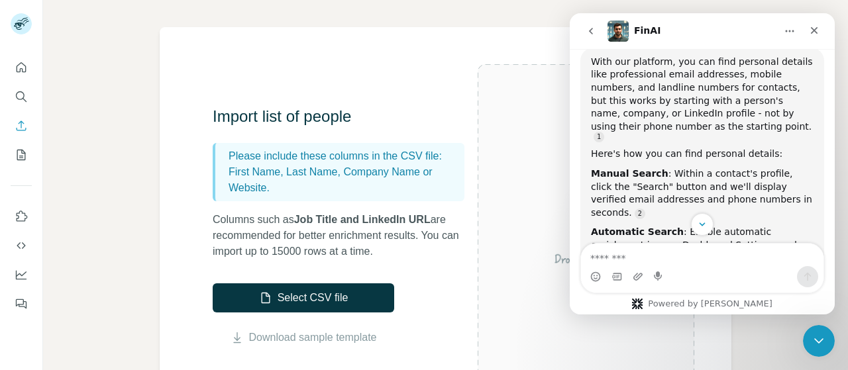
scroll to position [86, 0]
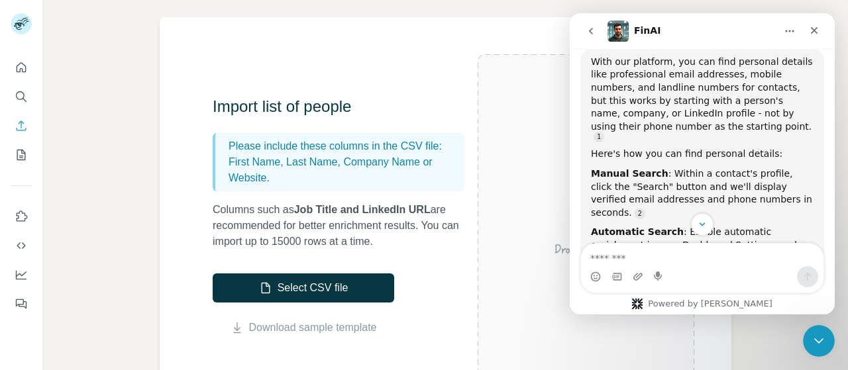
click at [536, 214] on img at bounding box center [586, 216] width 217 height 144
click at [813, 26] on icon "Close" at bounding box center [814, 30] width 11 height 11
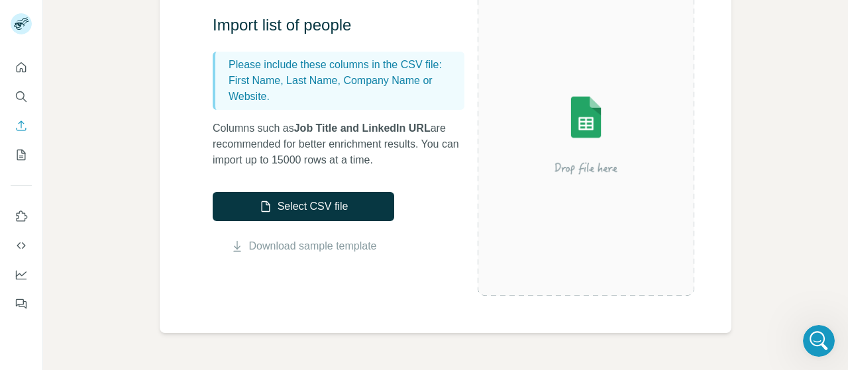
scroll to position [176, 0]
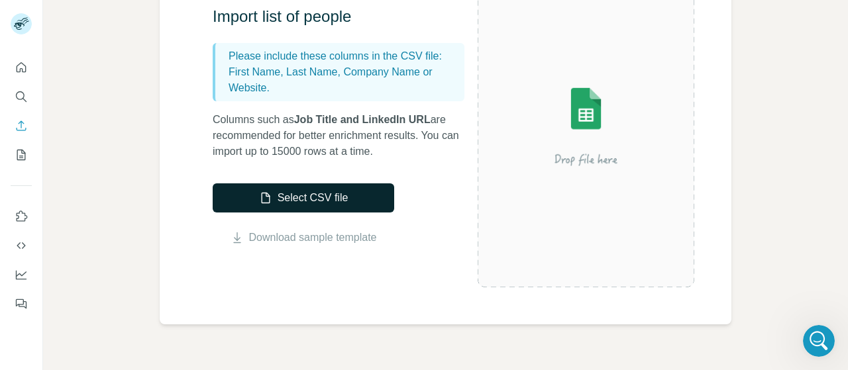
click at [356, 207] on button "Select CSV file" at bounding box center [303, 197] width 181 height 29
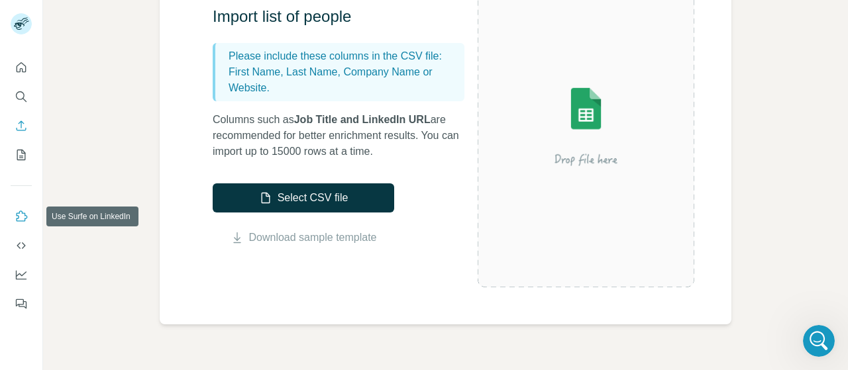
click at [23, 219] on icon "Use Surfe on LinkedIn" at bounding box center [21, 216] width 13 height 13
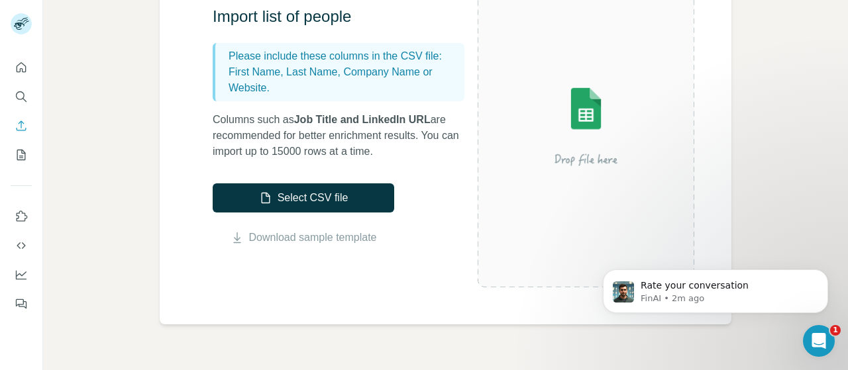
scroll to position [0, 0]
click at [15, 146] on button "My lists" at bounding box center [21, 155] width 21 height 24
click at [22, 130] on icon "Enrich CSV" at bounding box center [22, 126] width 10 height 10
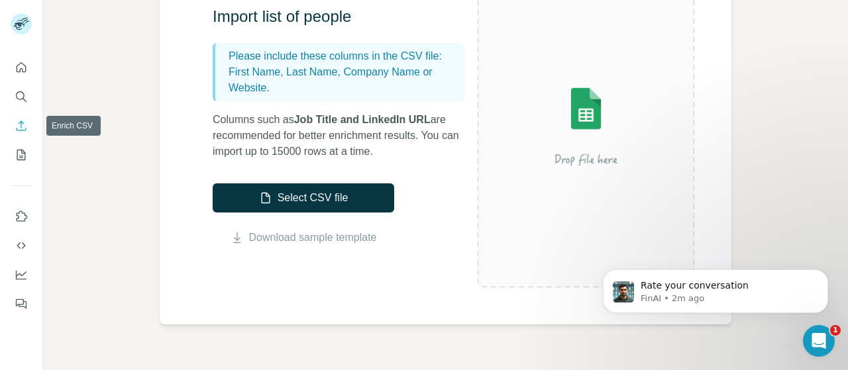
click at [22, 130] on icon "Enrich CSV" at bounding box center [22, 126] width 10 height 10
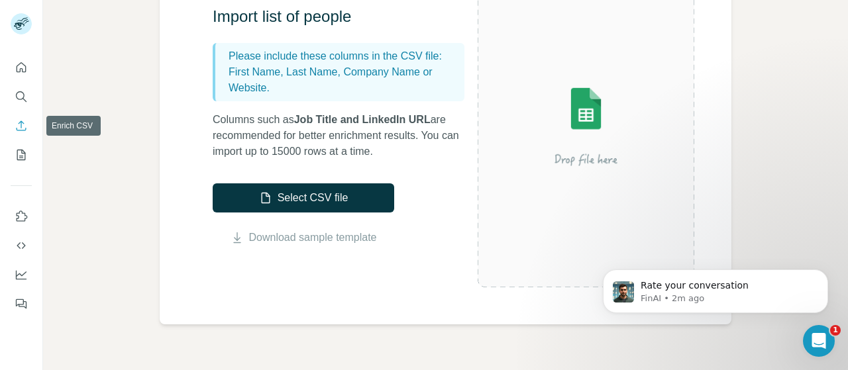
click at [22, 130] on icon "Enrich CSV" at bounding box center [22, 126] width 10 height 10
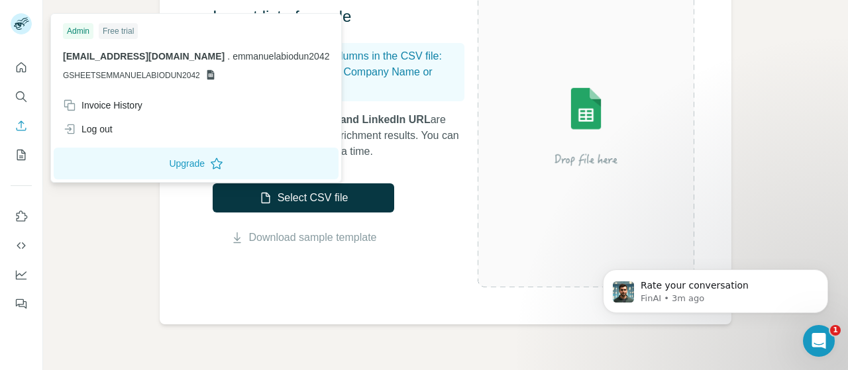
click at [29, 26] on rect at bounding box center [21, 23] width 21 height 21
click at [15, 25] on icon at bounding box center [19, 26] width 11 height 7
click at [22, 79] on button "Quick start" at bounding box center [21, 68] width 21 height 24
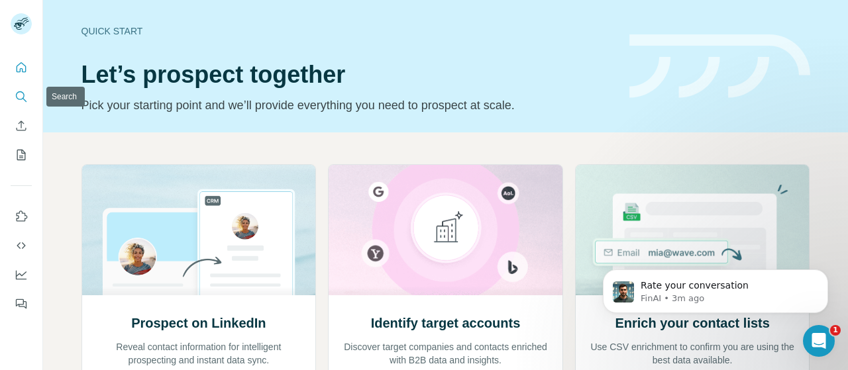
click at [23, 93] on icon "Search" at bounding box center [20, 95] width 9 height 9
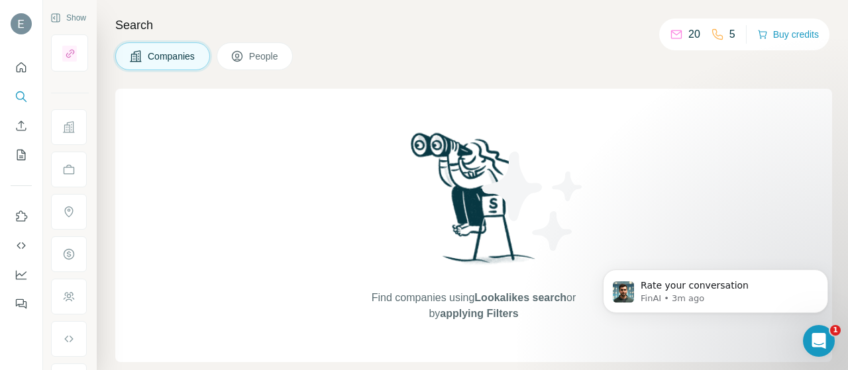
click at [238, 60] on icon at bounding box center [236, 56] width 13 height 13
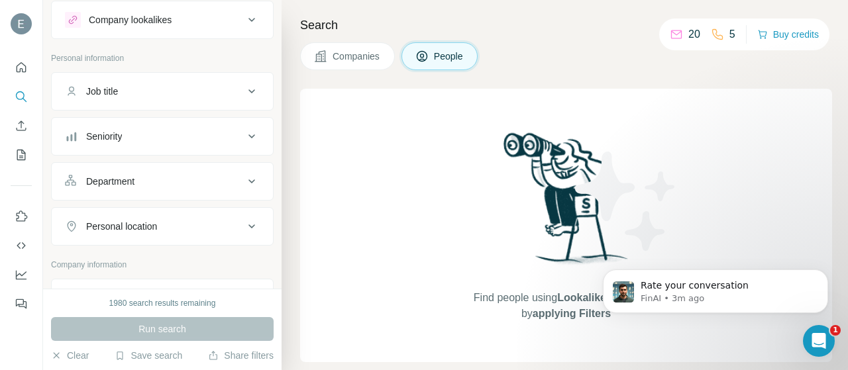
click at [241, 144] on button "Seniority" at bounding box center [162, 137] width 221 height 32
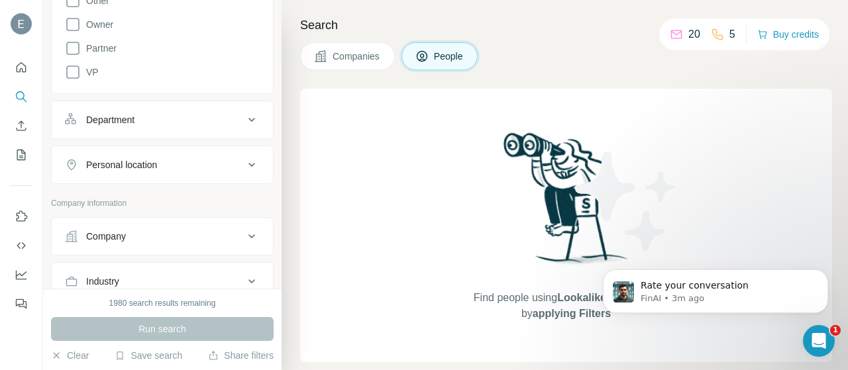
scroll to position [350, 0]
click at [244, 156] on icon at bounding box center [252, 162] width 16 height 16
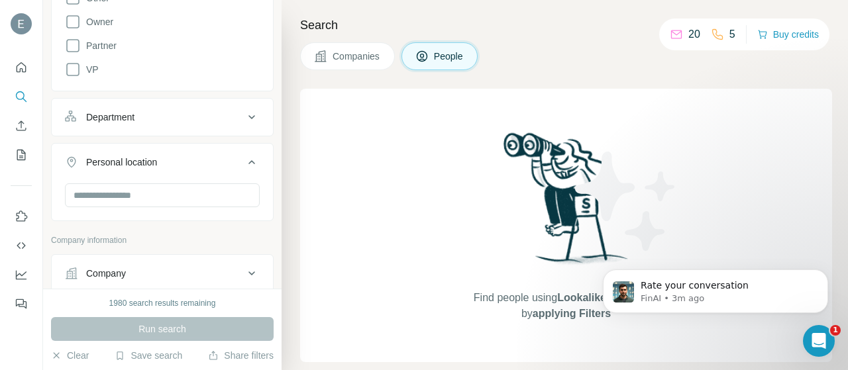
click at [244, 156] on icon at bounding box center [252, 162] width 16 height 16
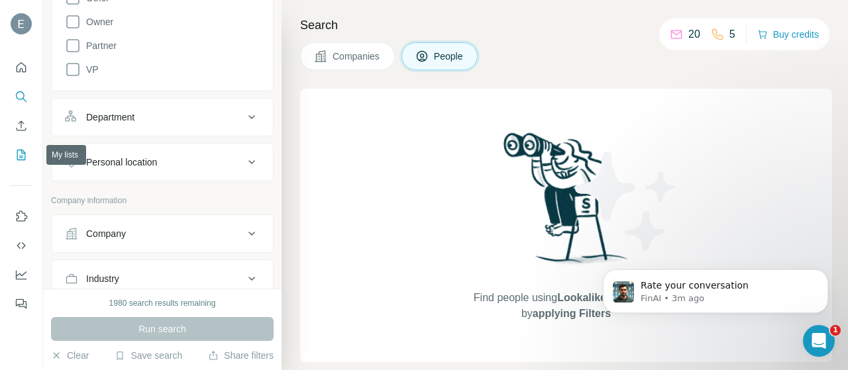
click at [20, 150] on icon "My lists" at bounding box center [21, 155] width 9 height 11
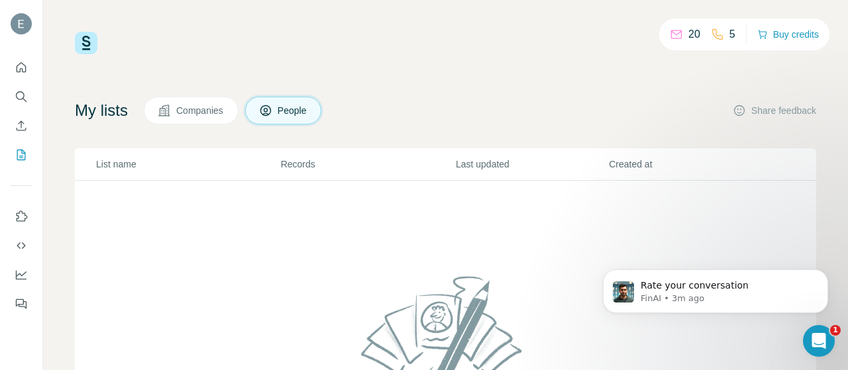
click at [281, 99] on button "People" at bounding box center [283, 111] width 77 height 28
click at [712, 35] on icon at bounding box center [717, 34] width 11 height 11
click at [766, 31] on button "Buy credits" at bounding box center [788, 34] width 62 height 19
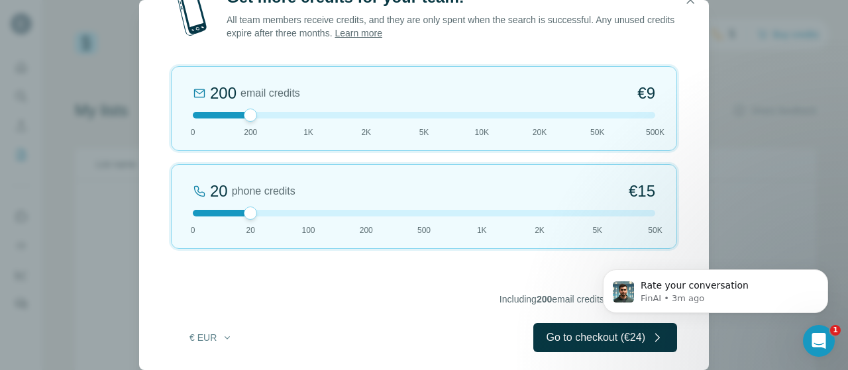
click at [197, 208] on div "20 phone credits €[PHONE_NUMBER] 1K 2K 5K 50K" at bounding box center [424, 206] width 506 height 85
